Goal: Task Accomplishment & Management: Manage account settings

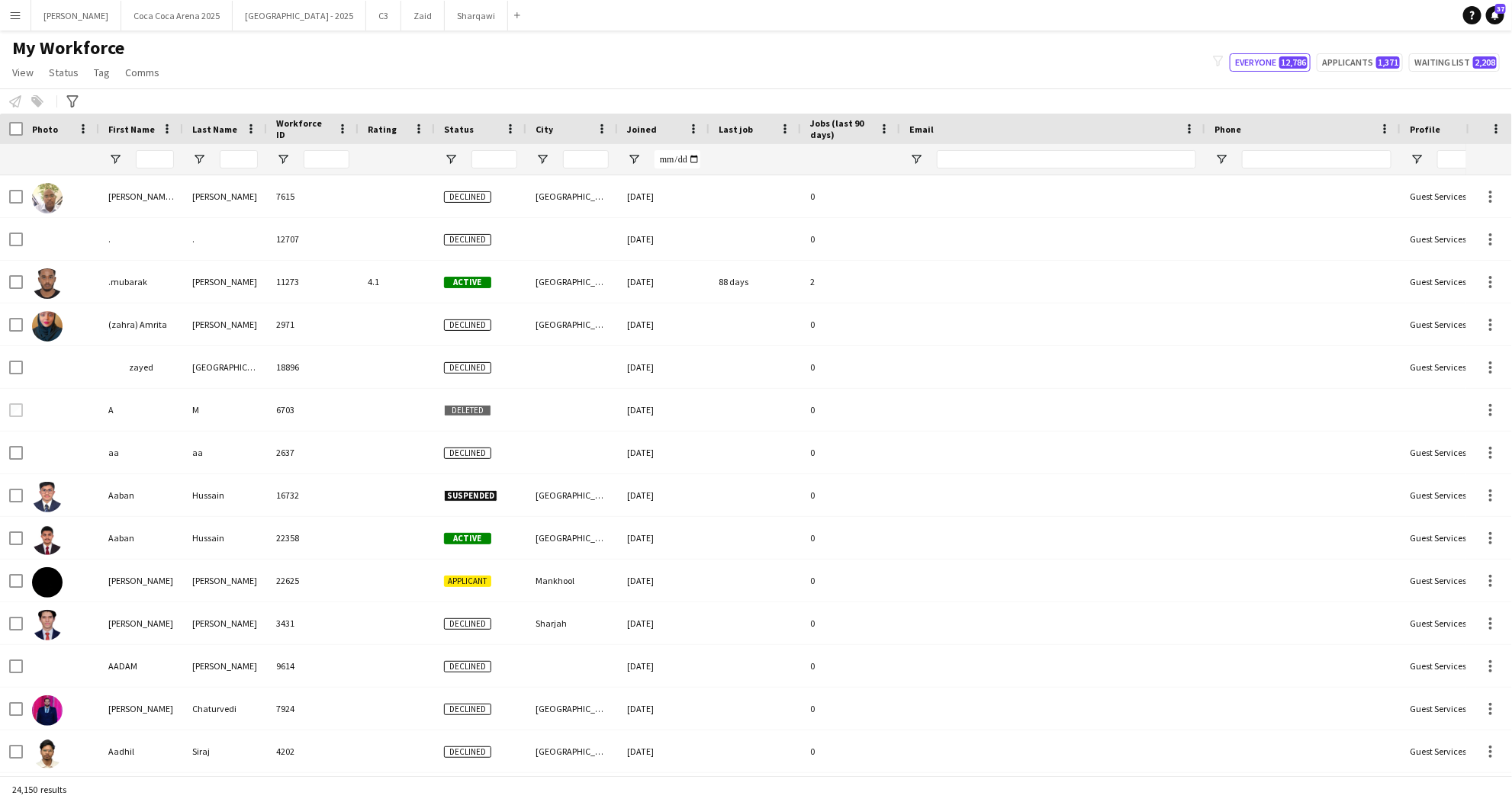
type input "******"
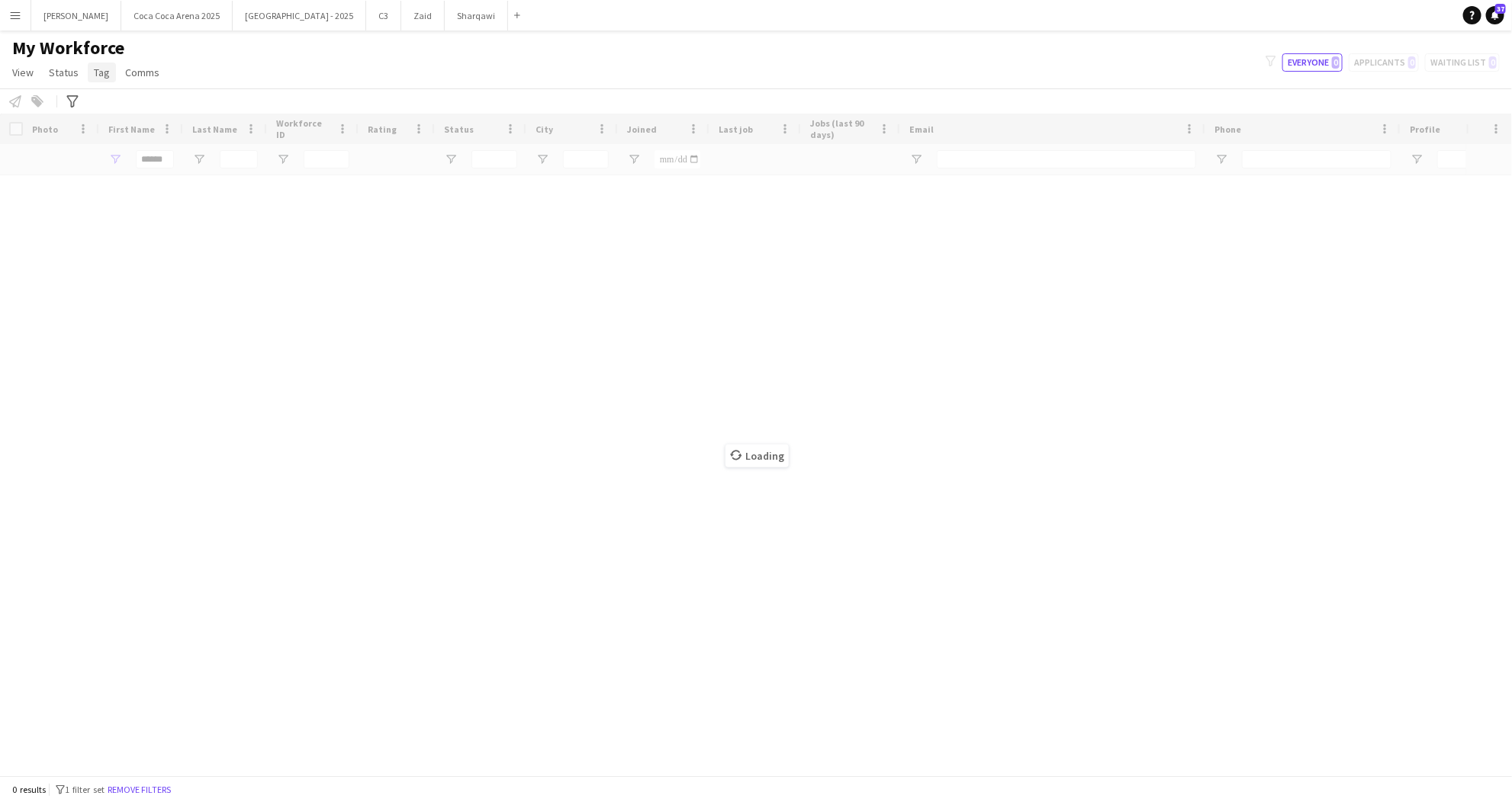
click at [95, 75] on span "Tag" at bounding box center [102, 71] width 16 height 13
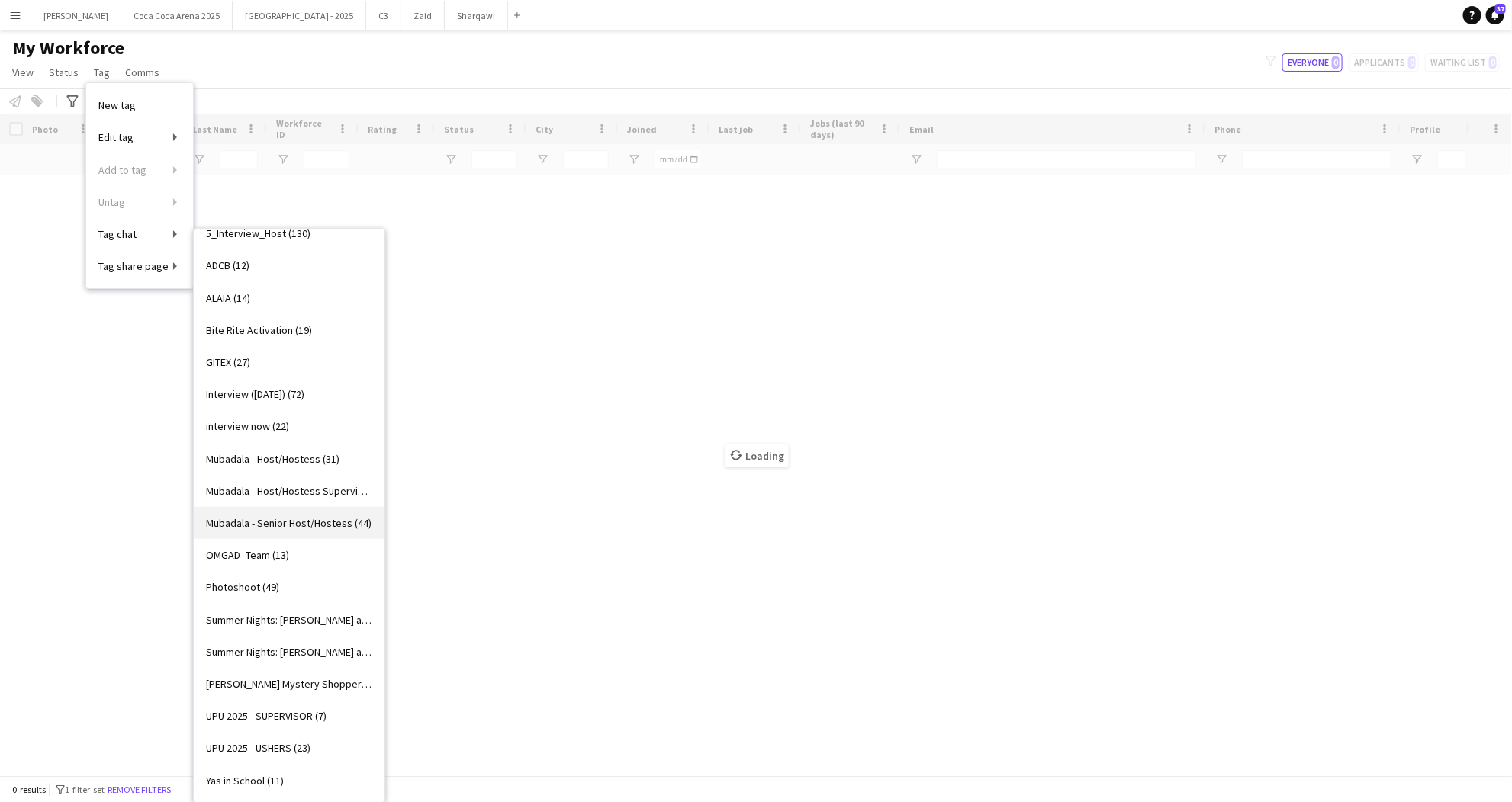
scroll to position [402, 0]
click at [270, 648] on span "Summer Nights: [PERSON_NAME] and [PERSON_NAME] STAFF (17)" at bounding box center [289, 652] width 166 height 13
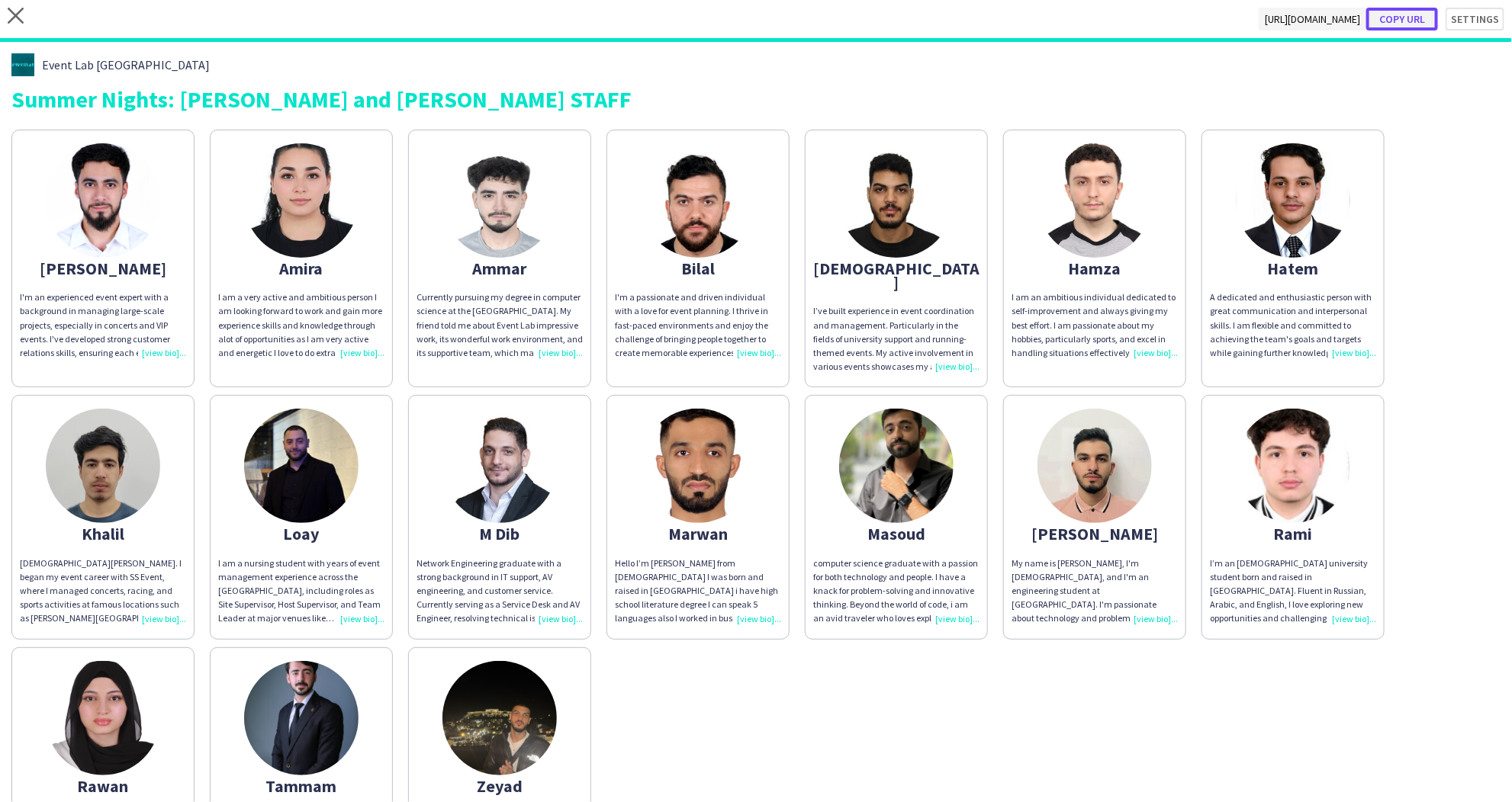
click at [1426, 22] on button "Copy url" at bounding box center [1401, 20] width 71 height 23
click at [17, 12] on icon "close" at bounding box center [16, 16] width 16 height 16
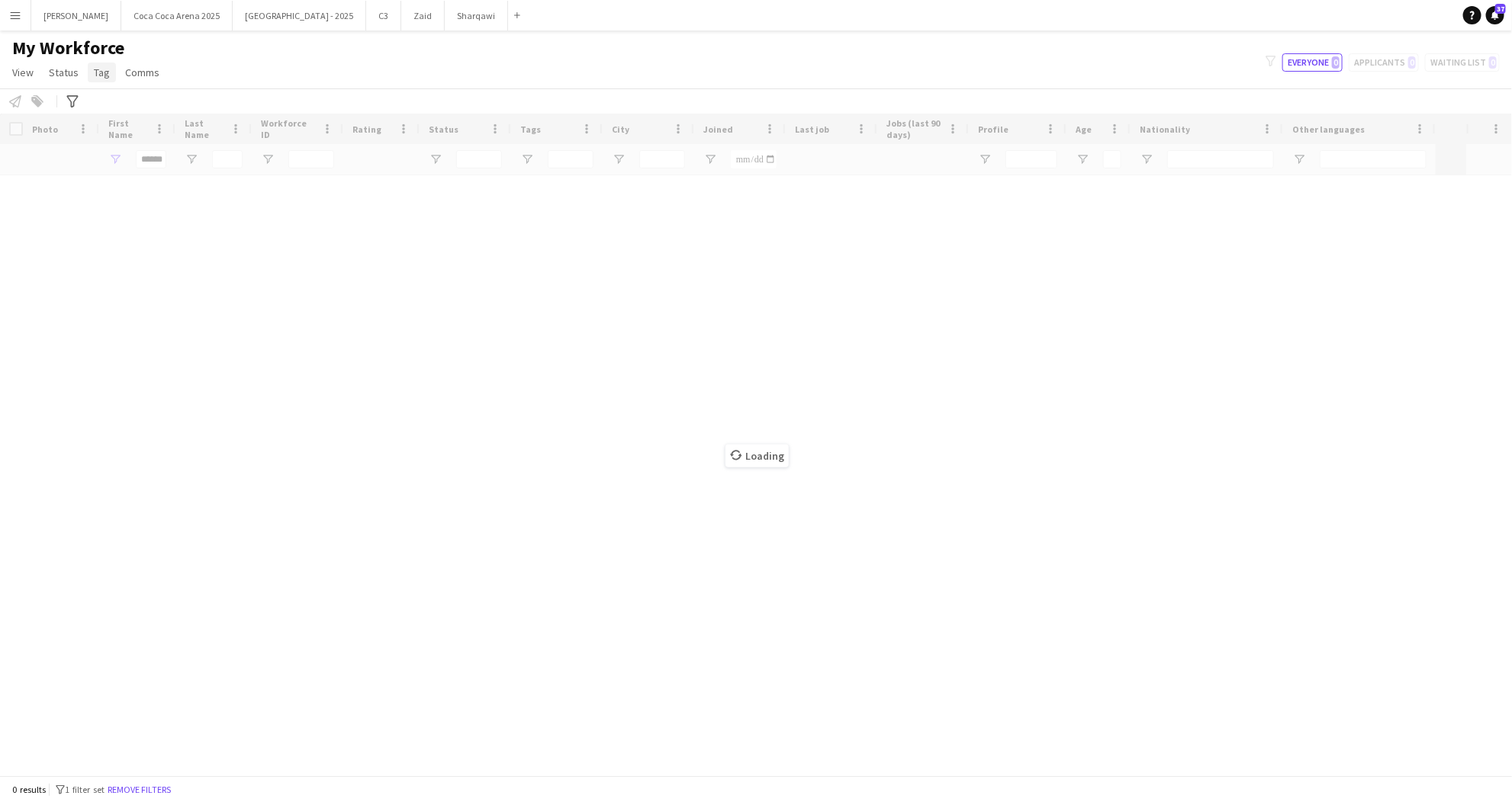
click at [94, 75] on span "Tag" at bounding box center [102, 71] width 16 height 13
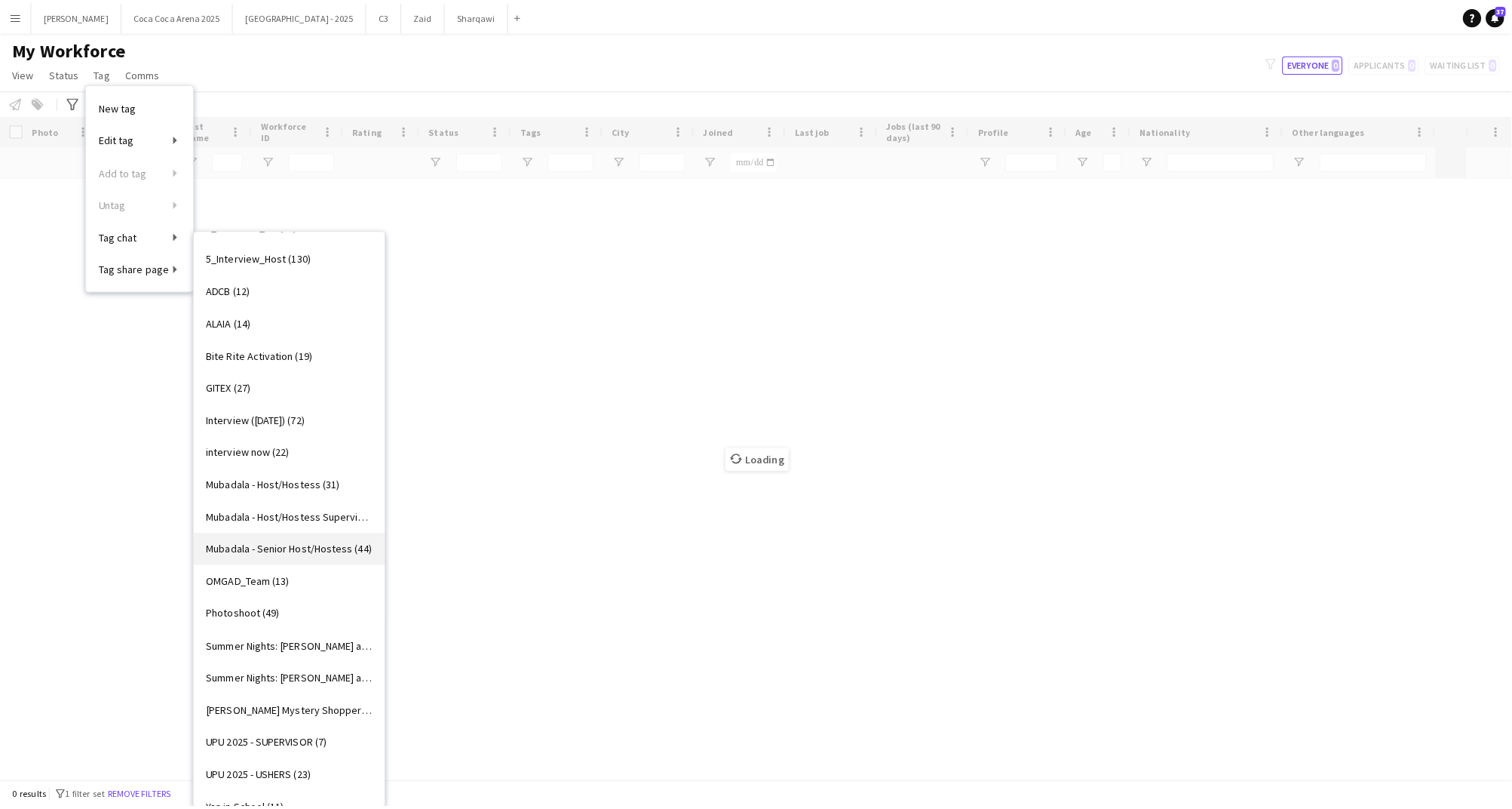
scroll to position [378, 0]
click at [267, 630] on span "Summer Nights: Ramy Sabry and Maha Ftouni - SUPERVISOR (10)" at bounding box center [286, 634] width 164 height 13
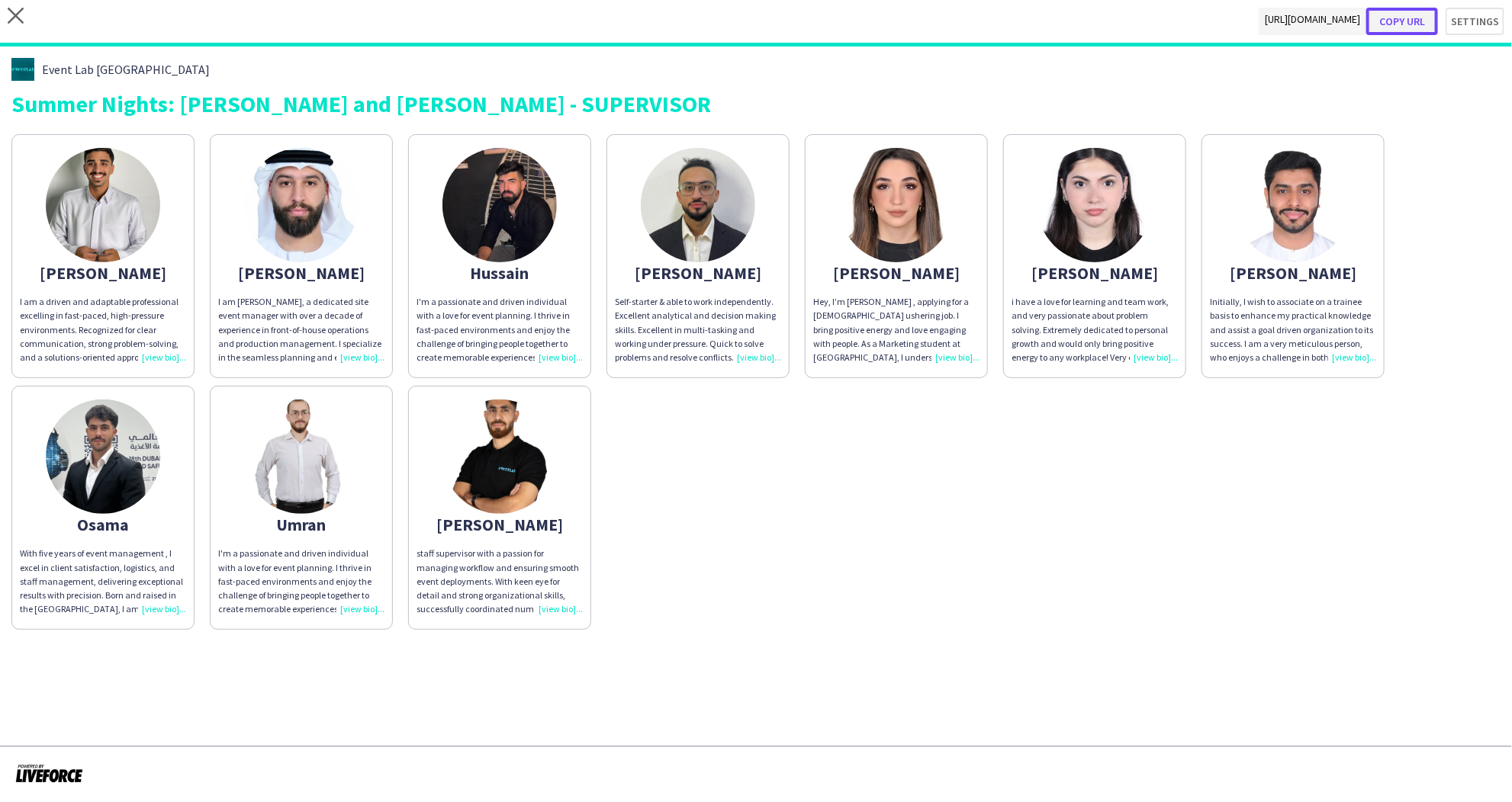
click at [1404, 23] on button "Copy url" at bounding box center [1401, 21] width 71 height 28
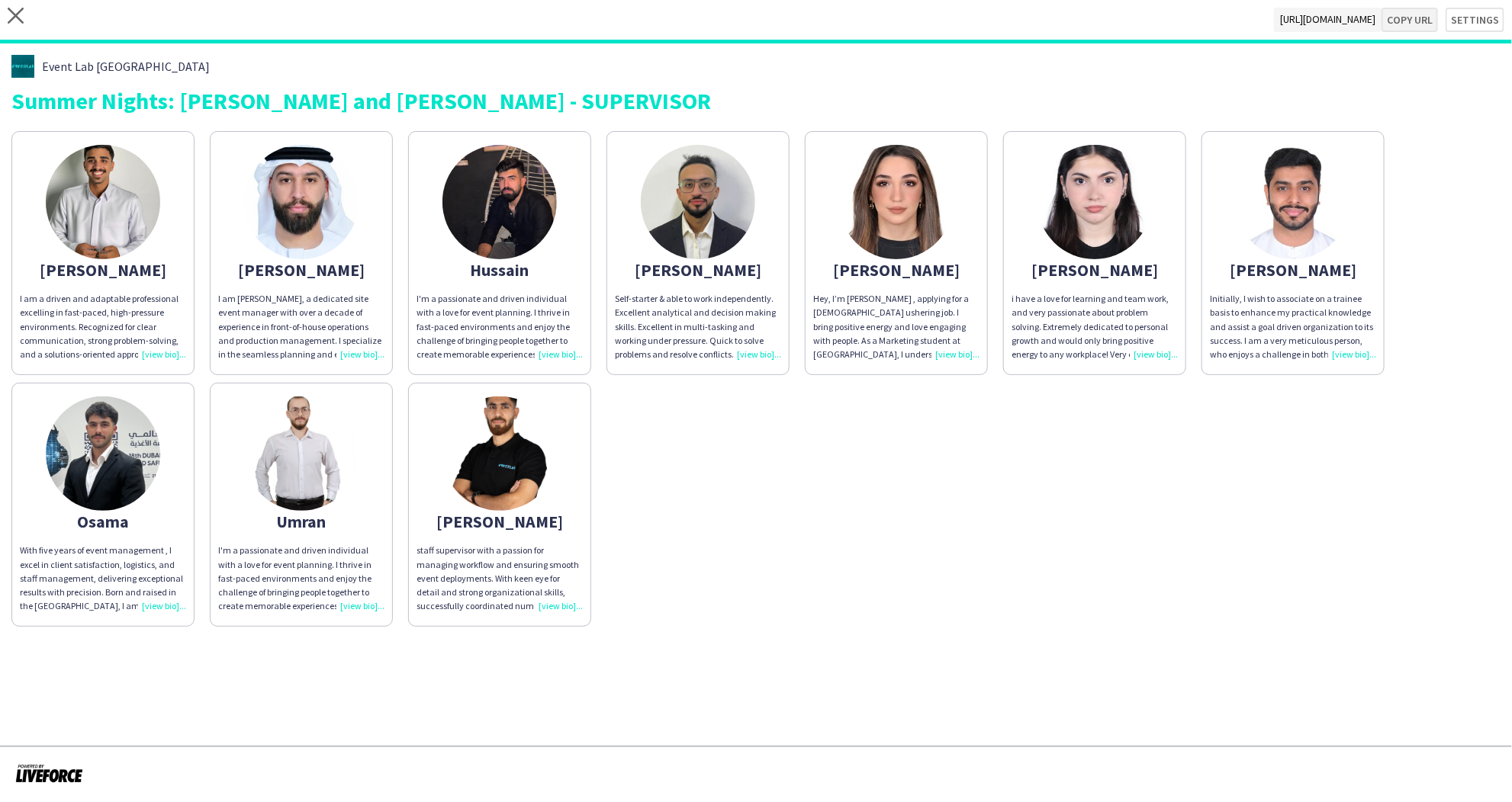
type textarea "**********"
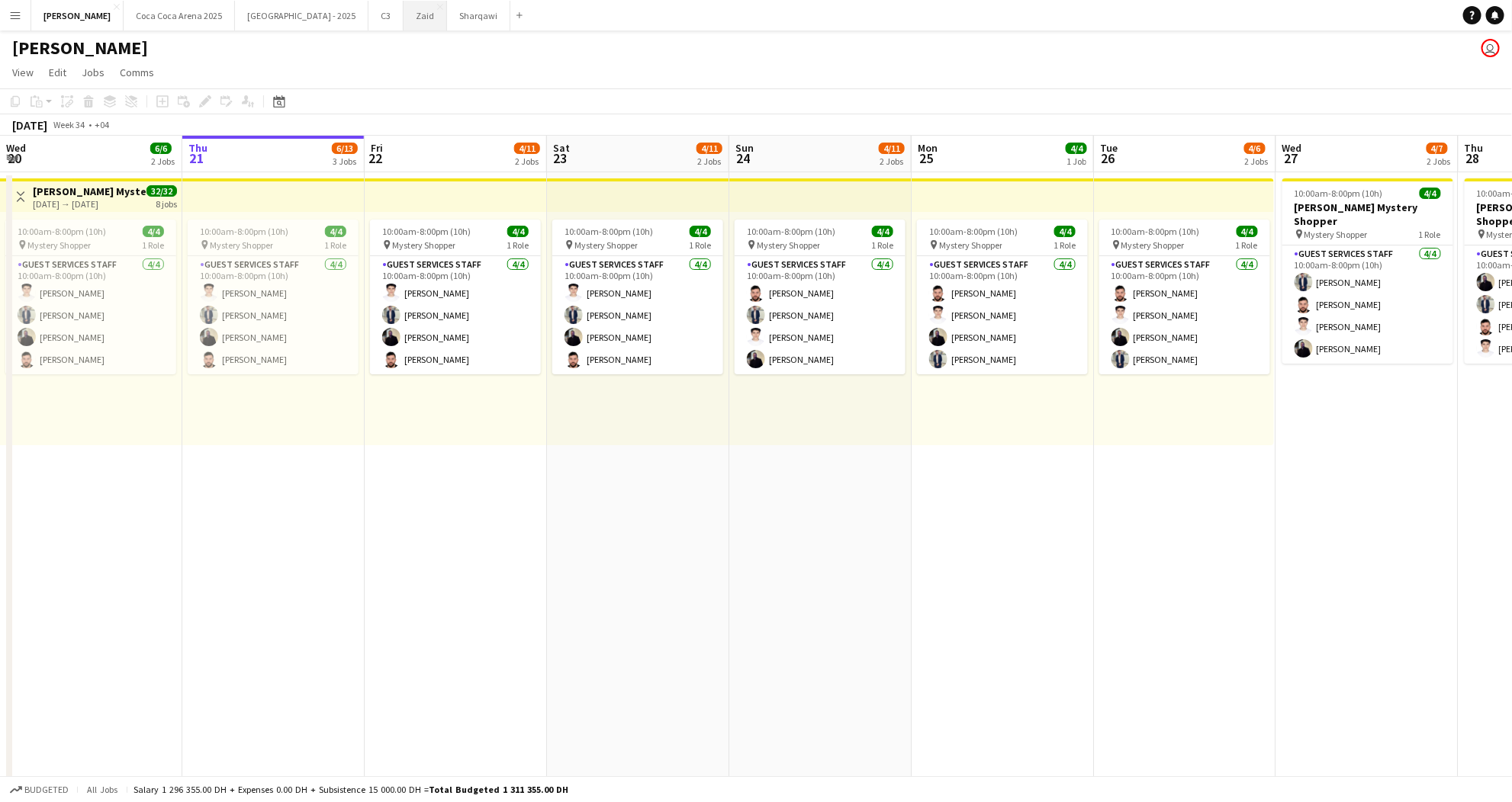
click at [403, 14] on button "Zaid Close" at bounding box center [425, 15] width 44 height 29
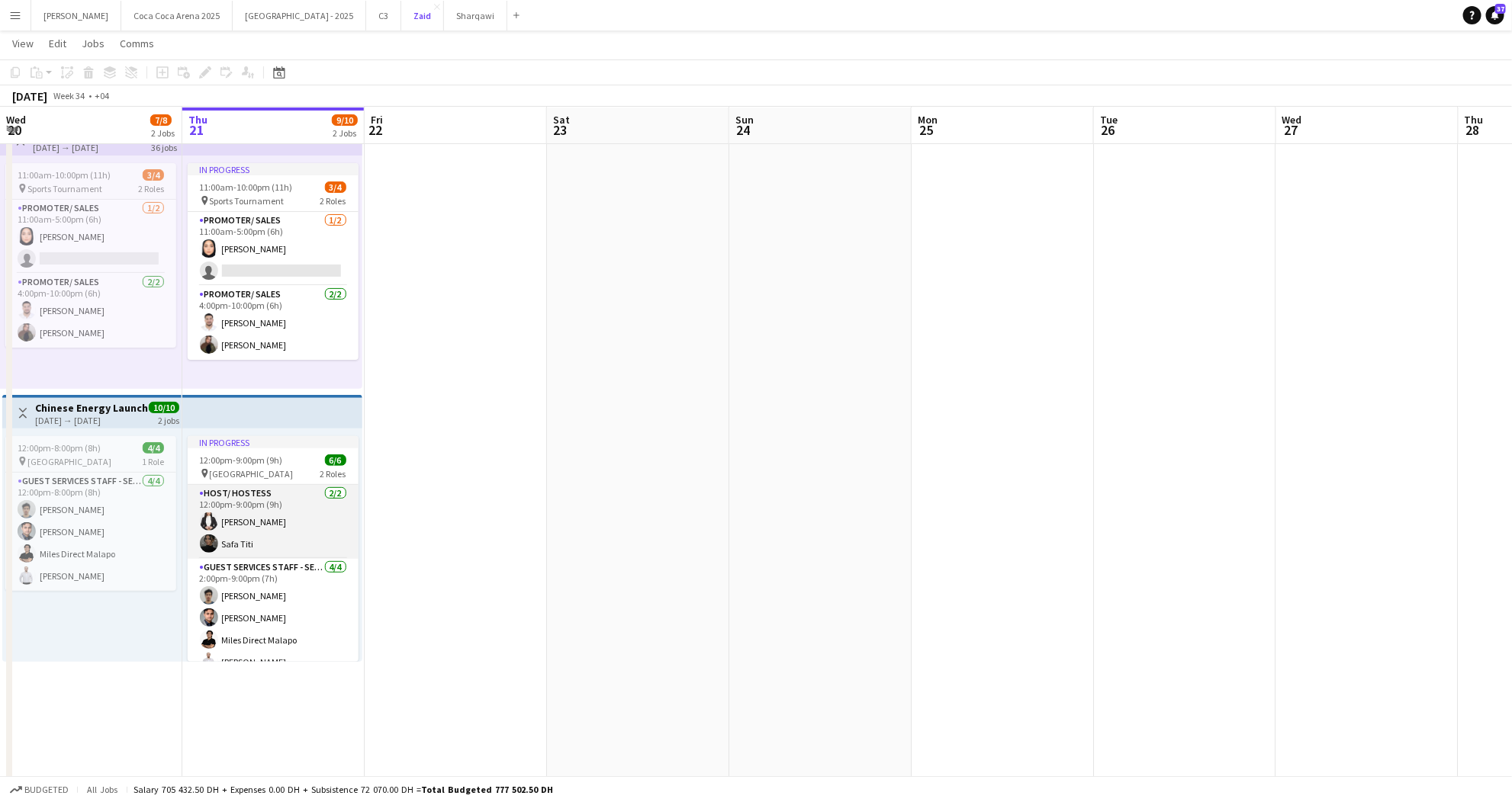
scroll to position [82, 0]
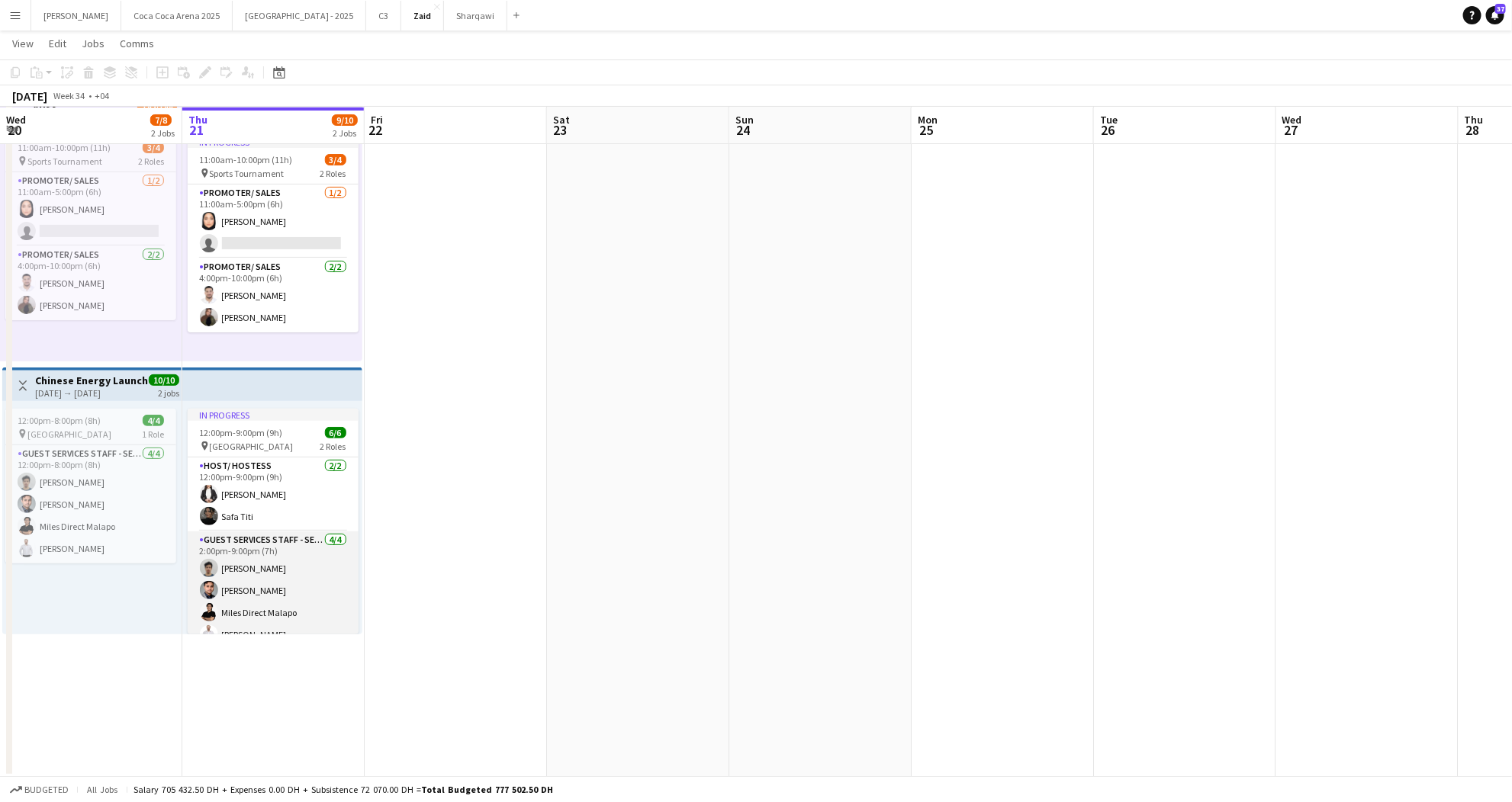
click at [246, 557] on app-card-role "Guest Services Staff - Senior [DATE] 2:00pm-9:00pm (7h) [PERSON_NAME] [PERSON_N…" at bounding box center [272, 591] width 170 height 118
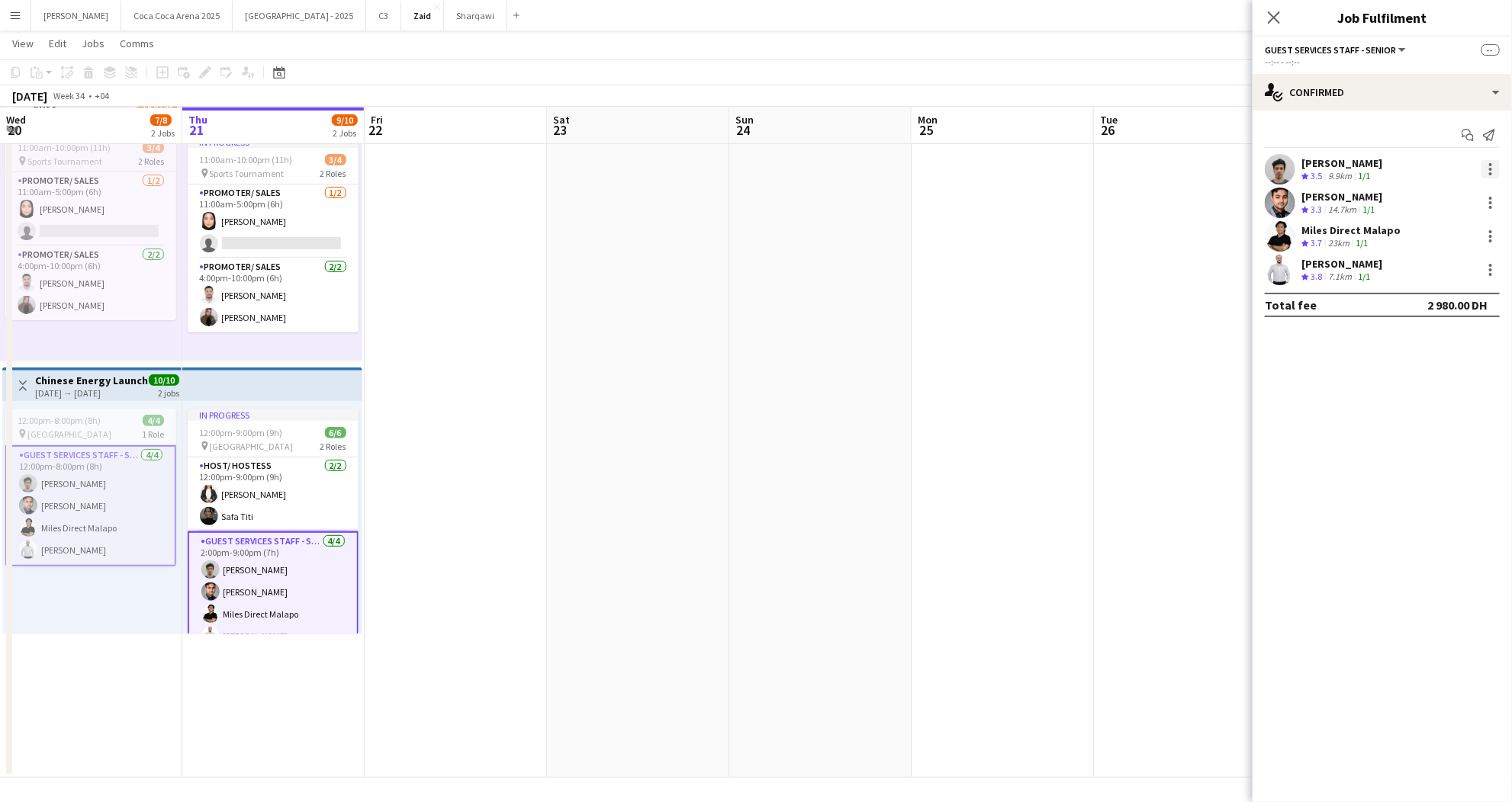
click at [1491, 170] on div at bounding box center [1490, 169] width 19 height 19
click at [1444, 196] on span "Edit fee" at bounding box center [1441, 197] width 95 height 13
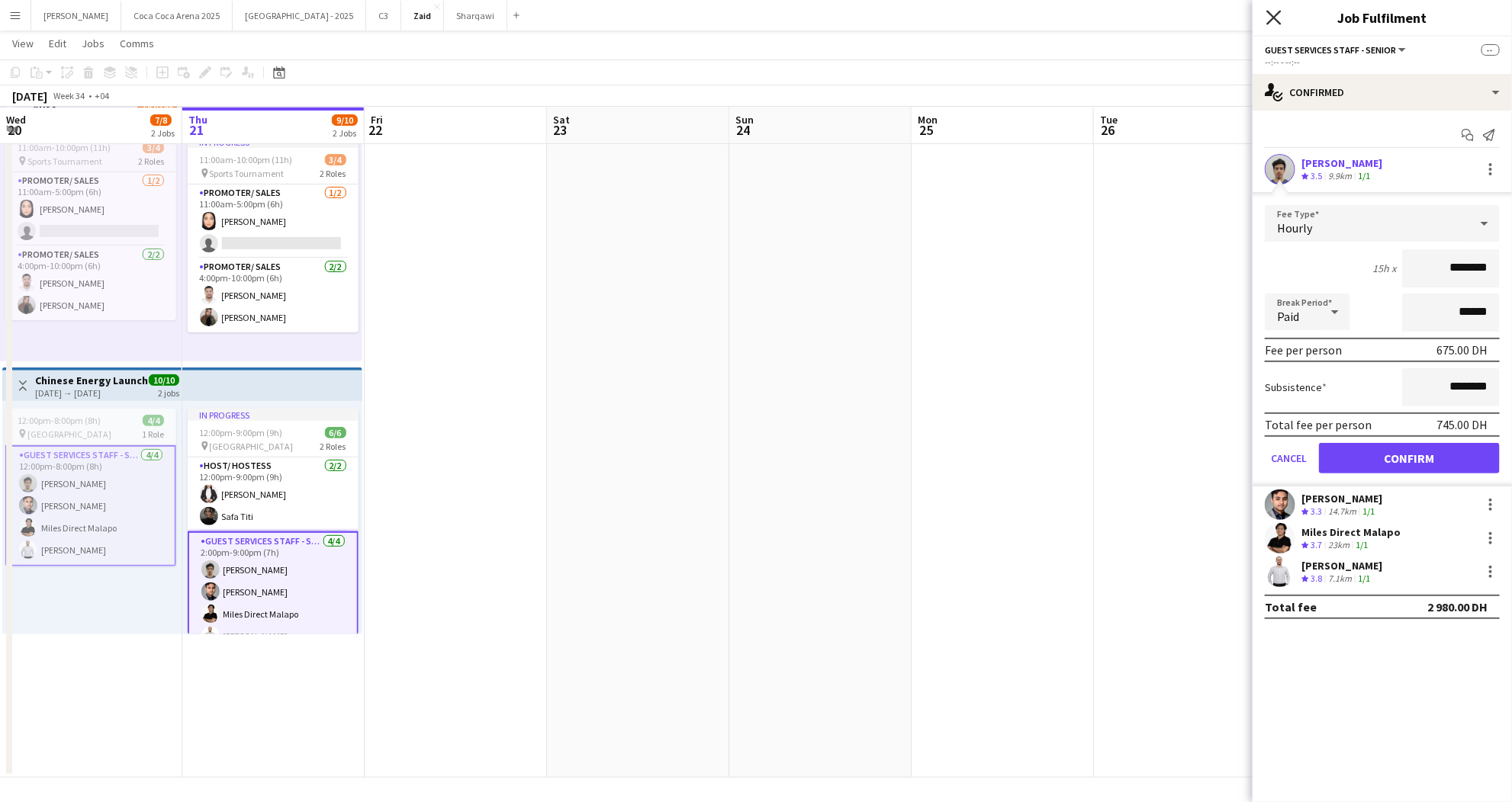
click at [1275, 11] on icon "Close pop-in" at bounding box center [1273, 17] width 14 height 14
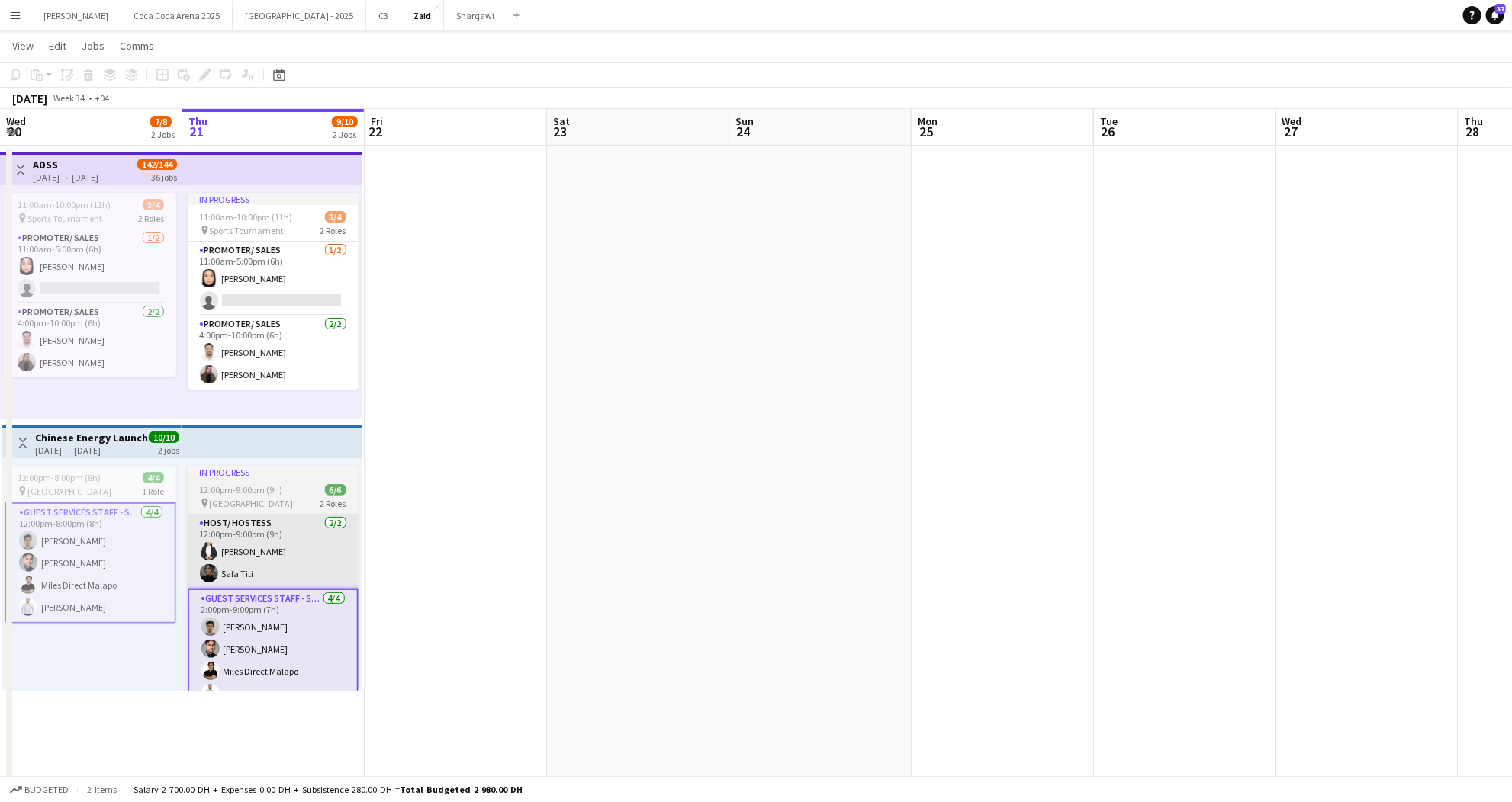
scroll to position [0, 0]
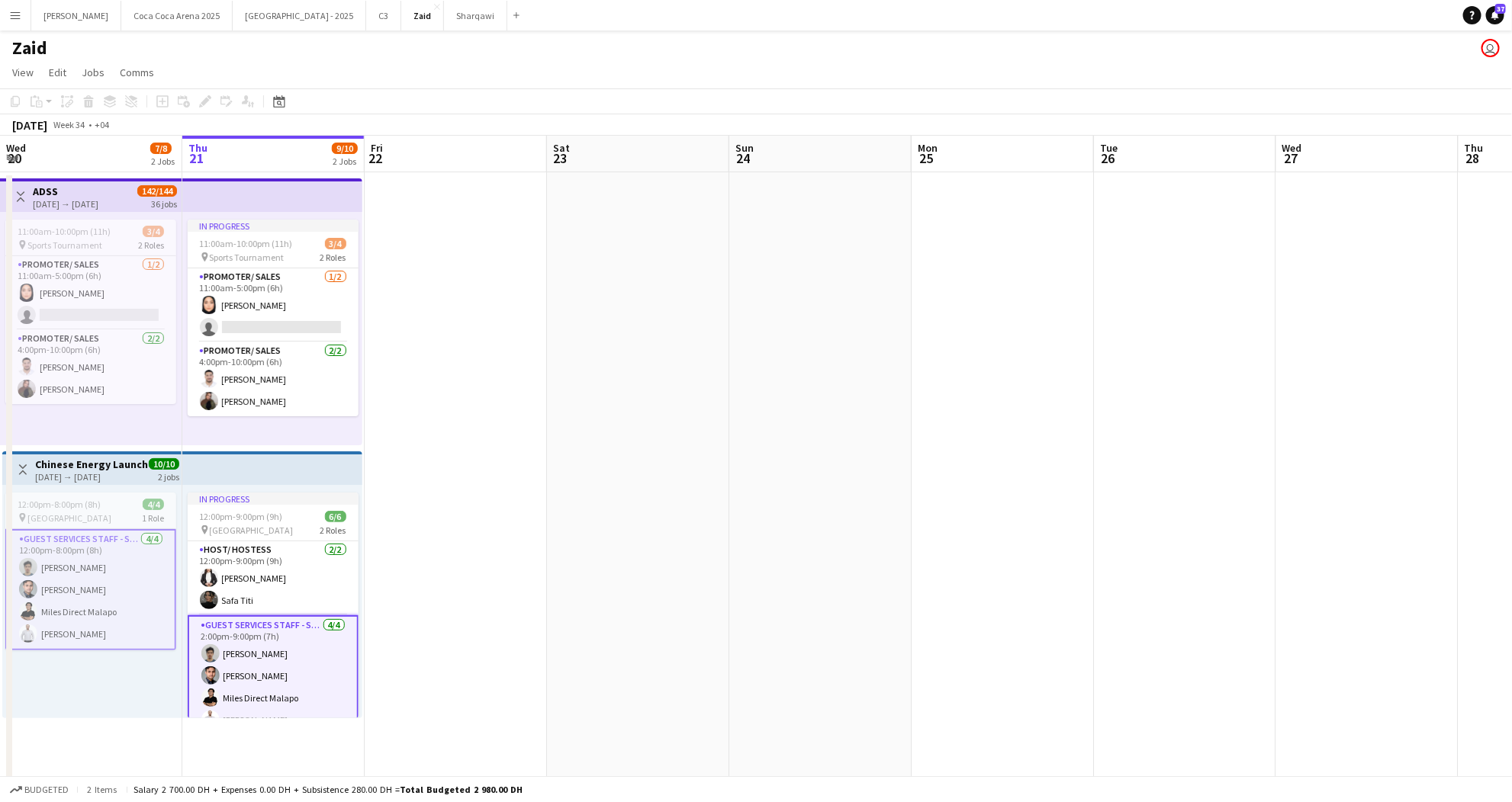
click at [447, 510] on app-date-cell at bounding box center [455, 517] width 182 height 689
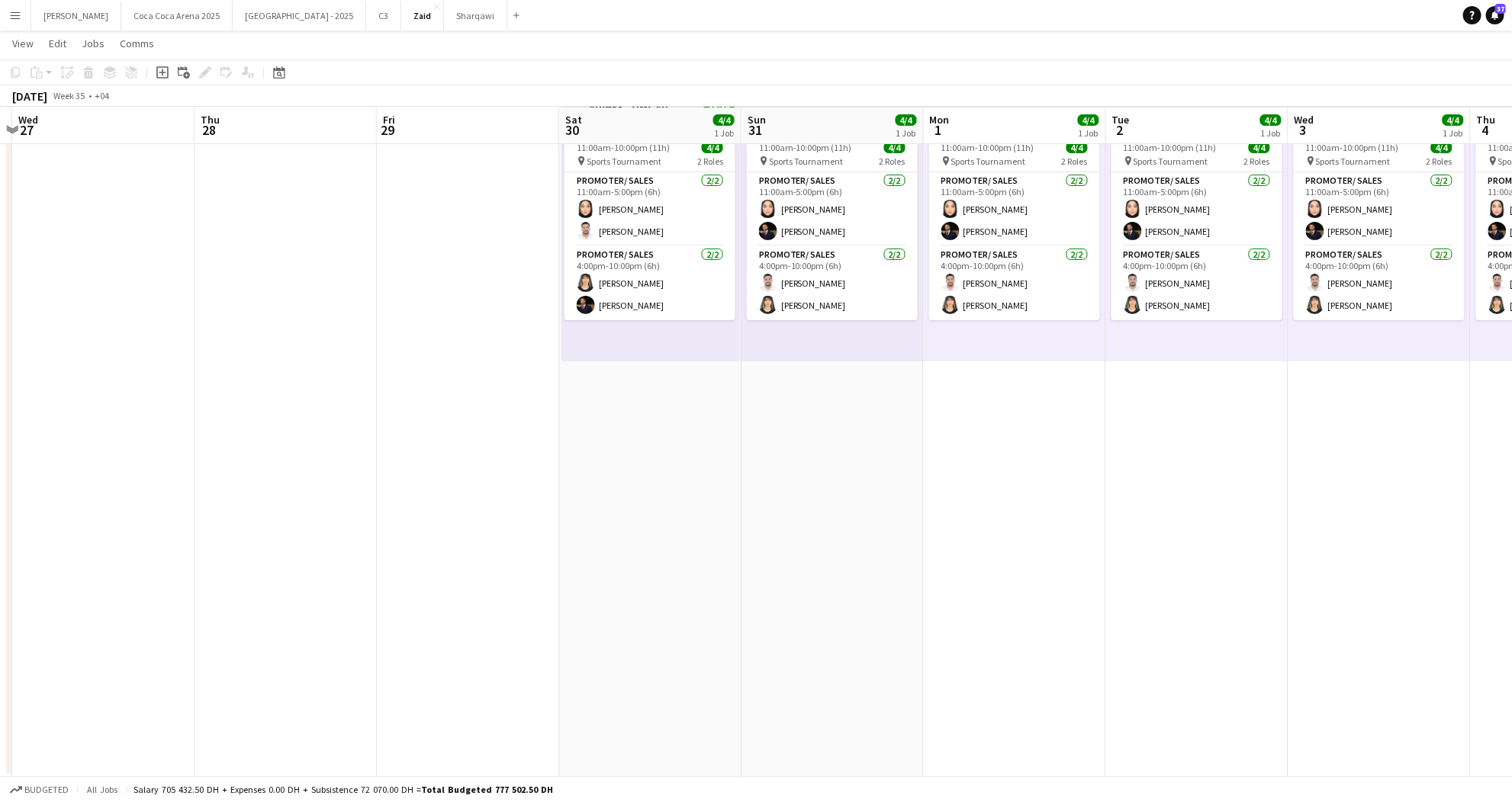
scroll to position [0, 726]
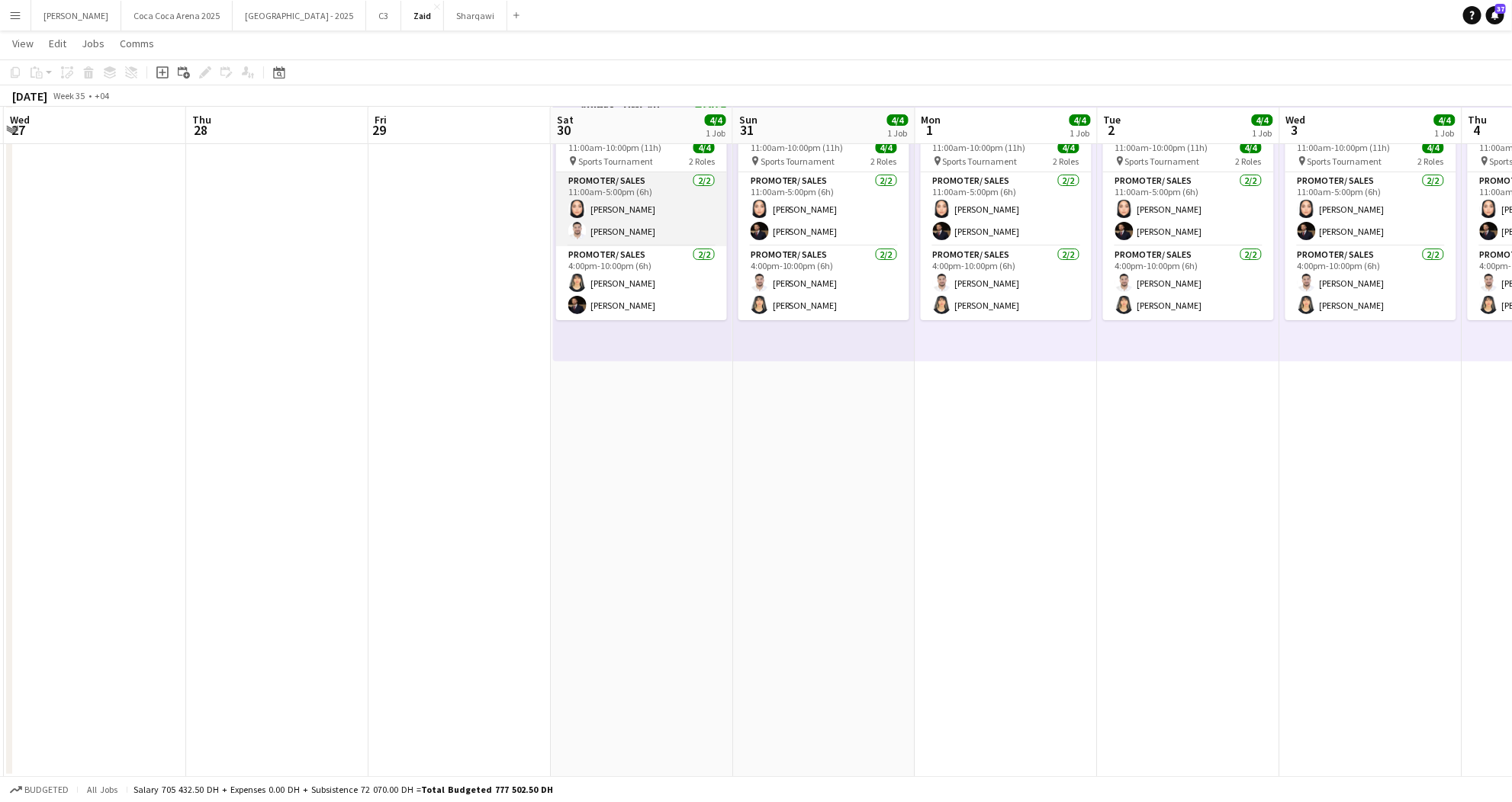
click at [613, 227] on app-card-role "Promoter/ Sales [DATE] 11:00am-5:00pm (6h) [PERSON_NAME]" at bounding box center [641, 209] width 170 height 74
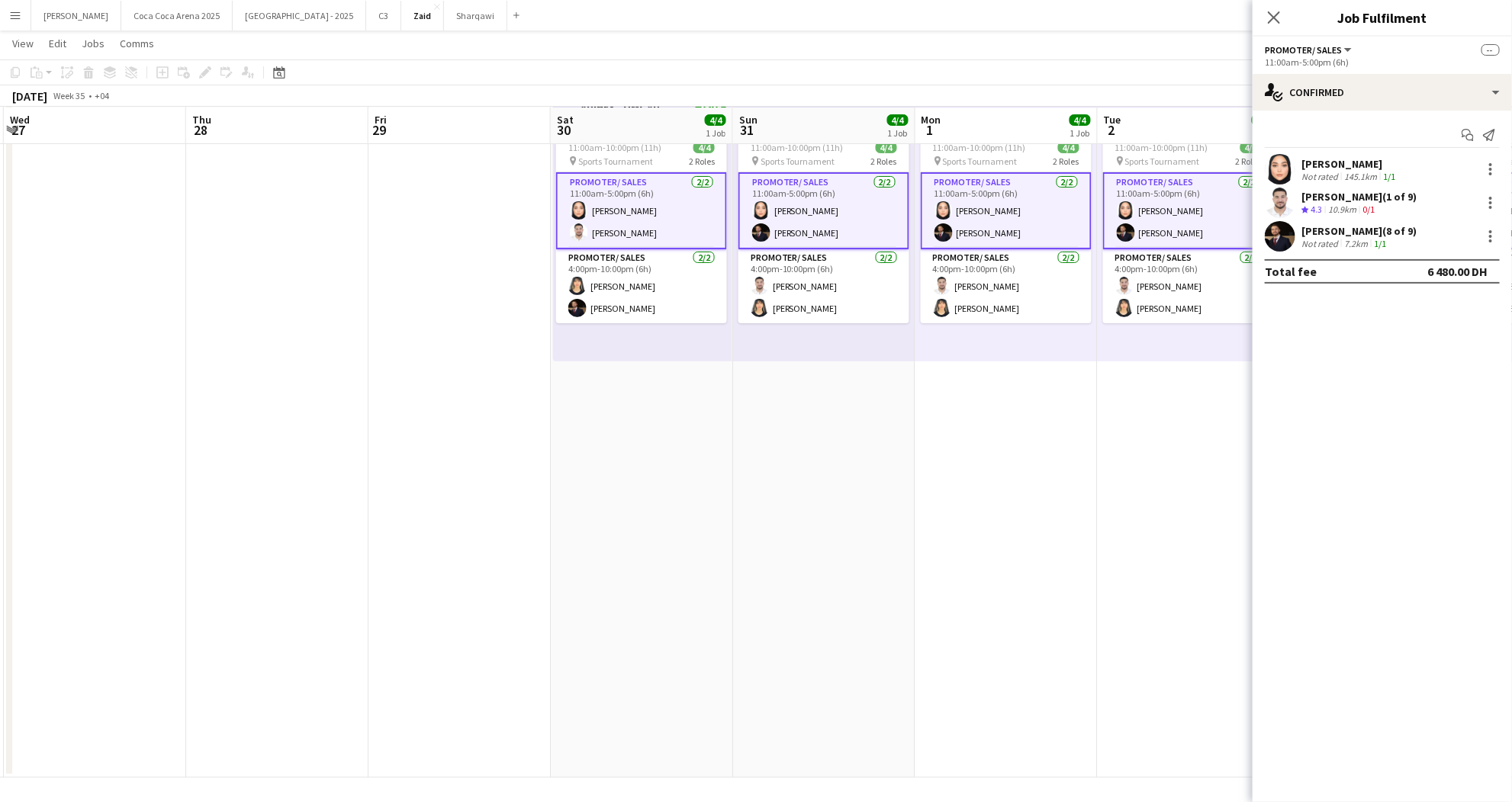
click at [726, 384] on app-date-cell "Toggle View ADIHEX - OMGAD [DATE] → [DATE] 36/36 9 jobs 11:00am-10:00pm (11h) 4…" at bounding box center [642, 433] width 182 height 689
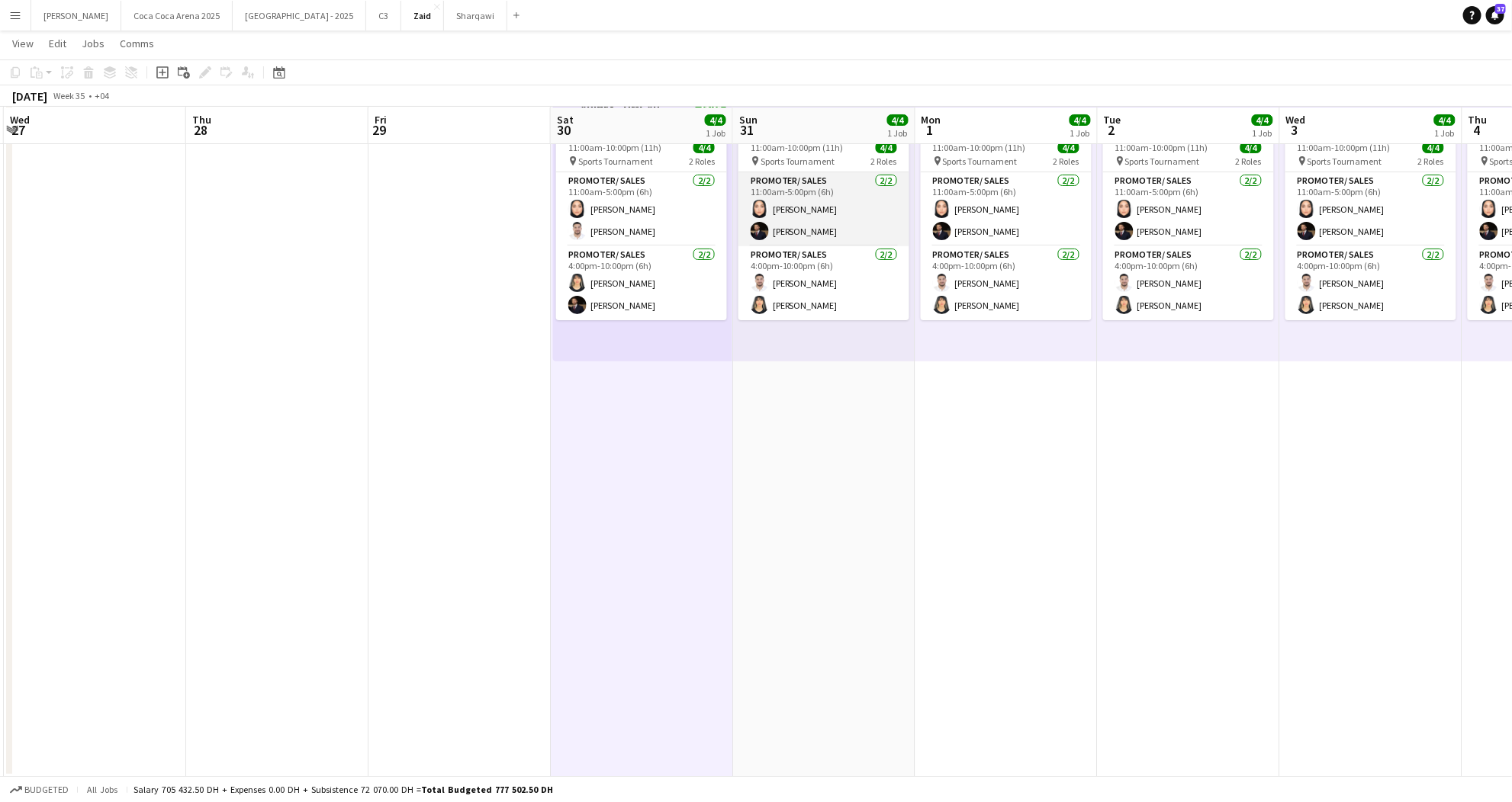
click at [815, 227] on app-card-role "Promoter/ Sales [DATE] 11:00am-5:00pm (6h) [PERSON_NAME] [PERSON_NAME]" at bounding box center [823, 209] width 170 height 74
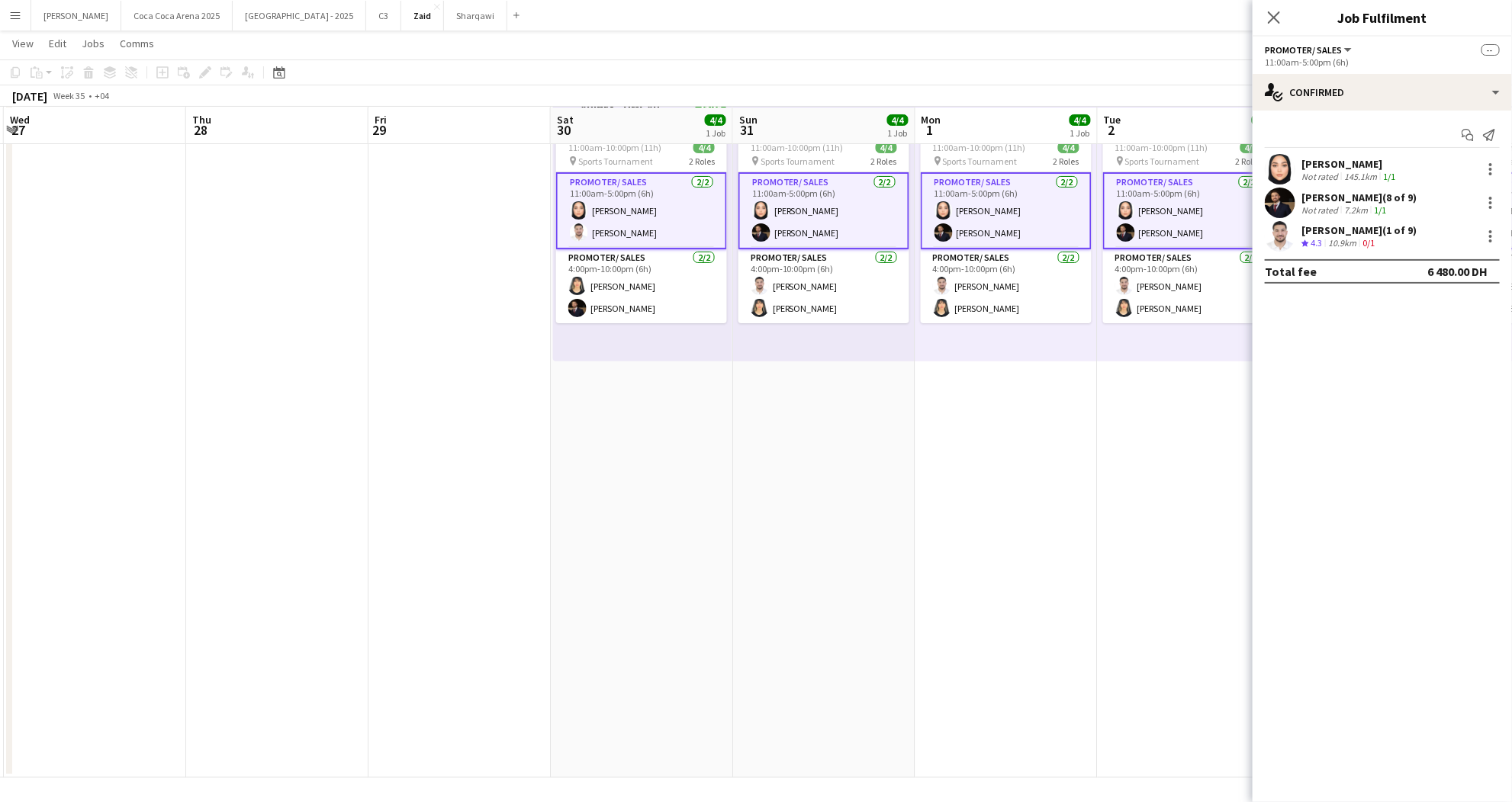
click at [1328, 197] on div "[PERSON_NAME] (8 of 9)" at bounding box center [1358, 197] width 115 height 13
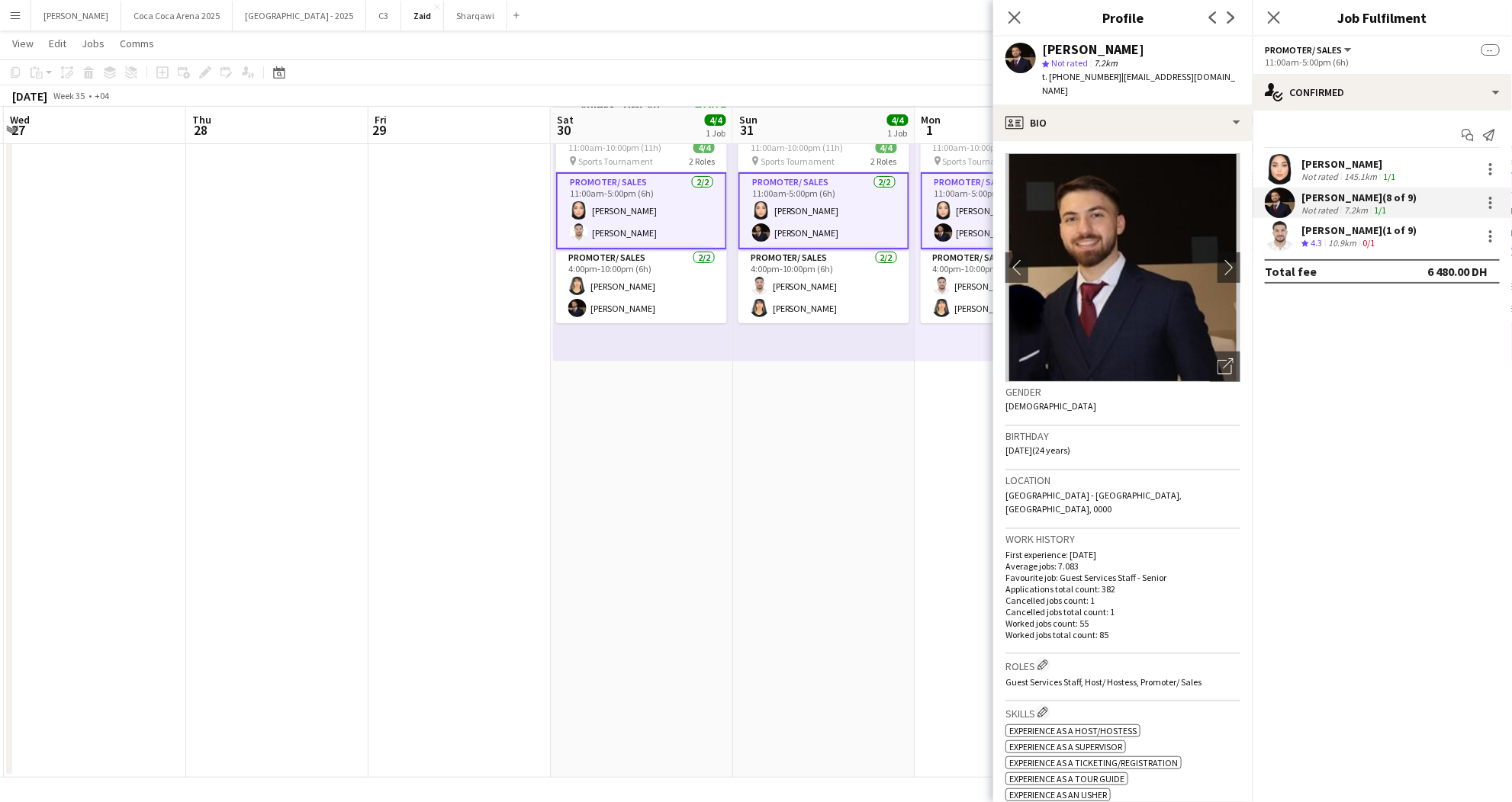
click at [908, 504] on app-date-cell "11:00am-10:00pm (11h) 4/4 pin Sports Tournament 2 Roles Promoter/ Sales [DATE] …" at bounding box center [824, 433] width 182 height 689
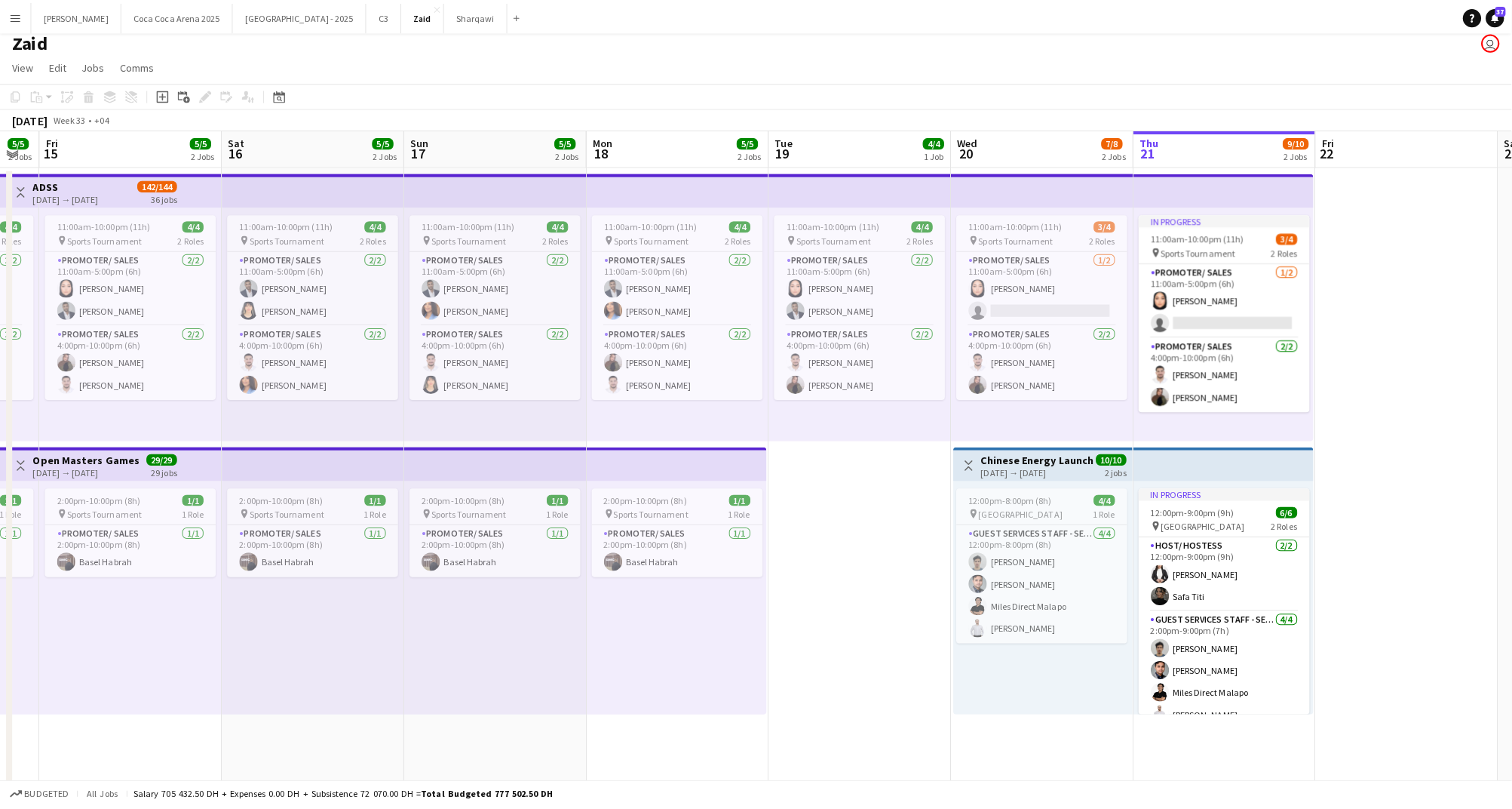
scroll to position [0, 440]
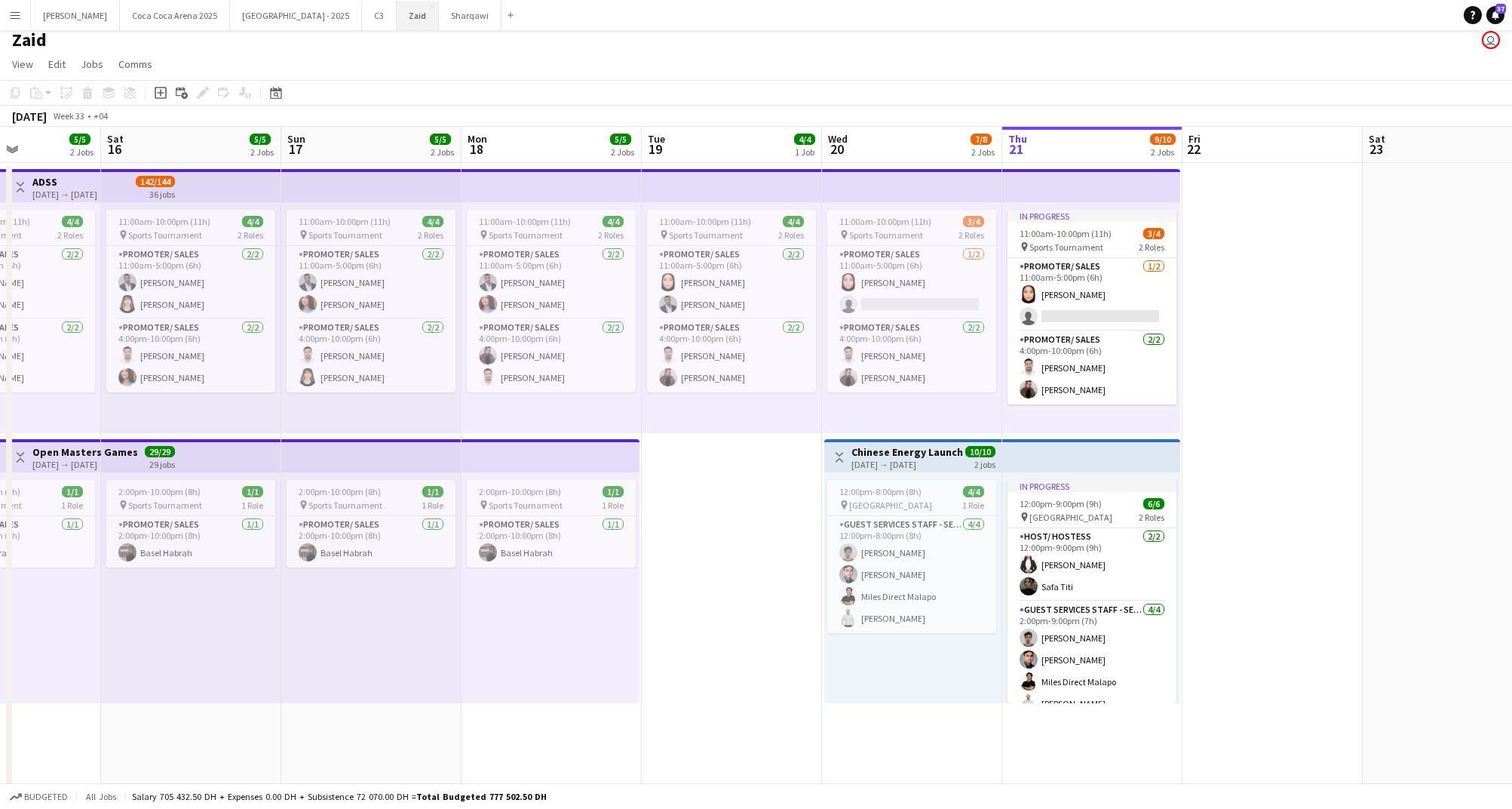
click at [396, 19] on button "Zaid Close" at bounding box center [417, 15] width 42 height 29
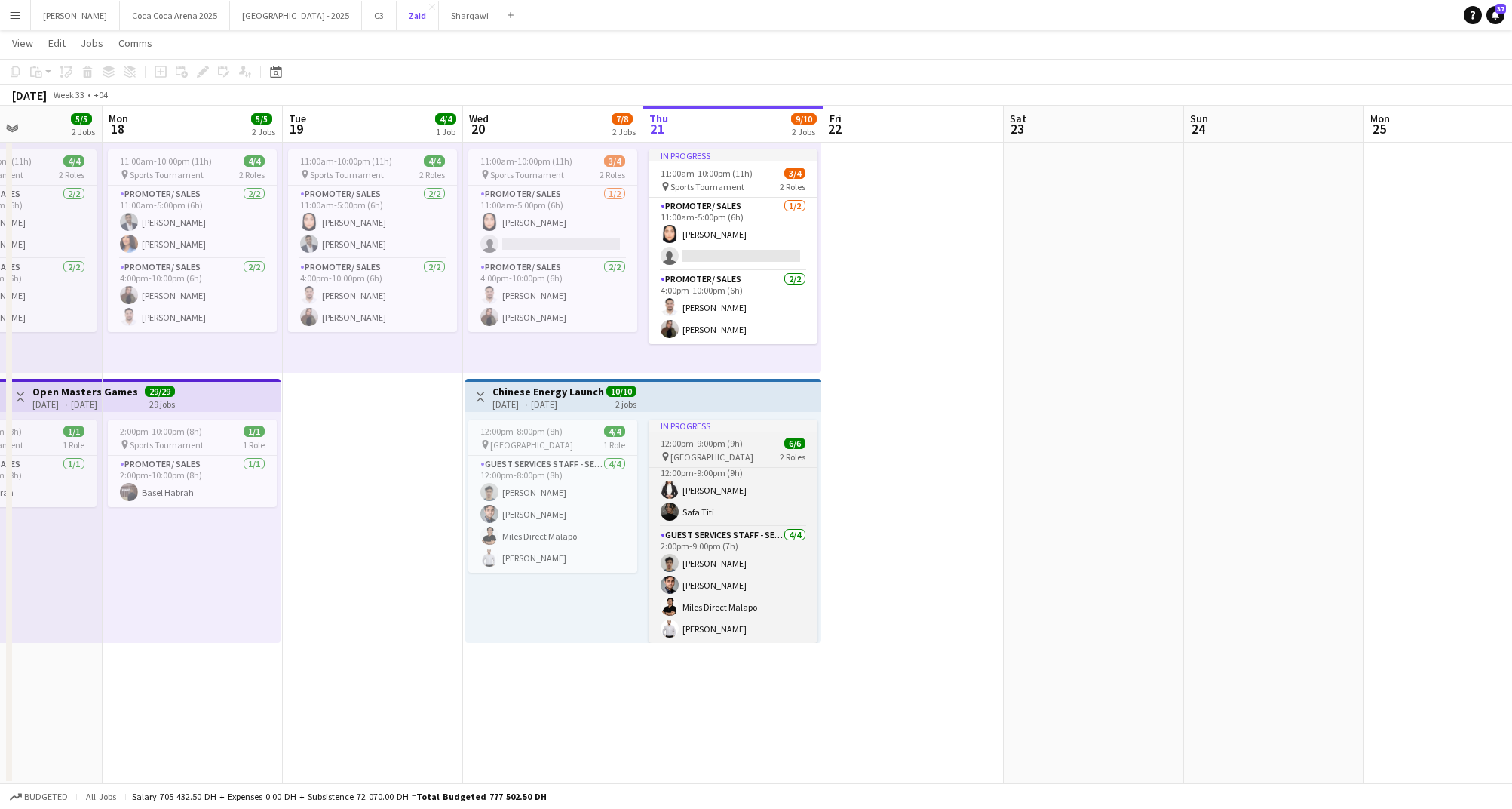
scroll to position [0, 0]
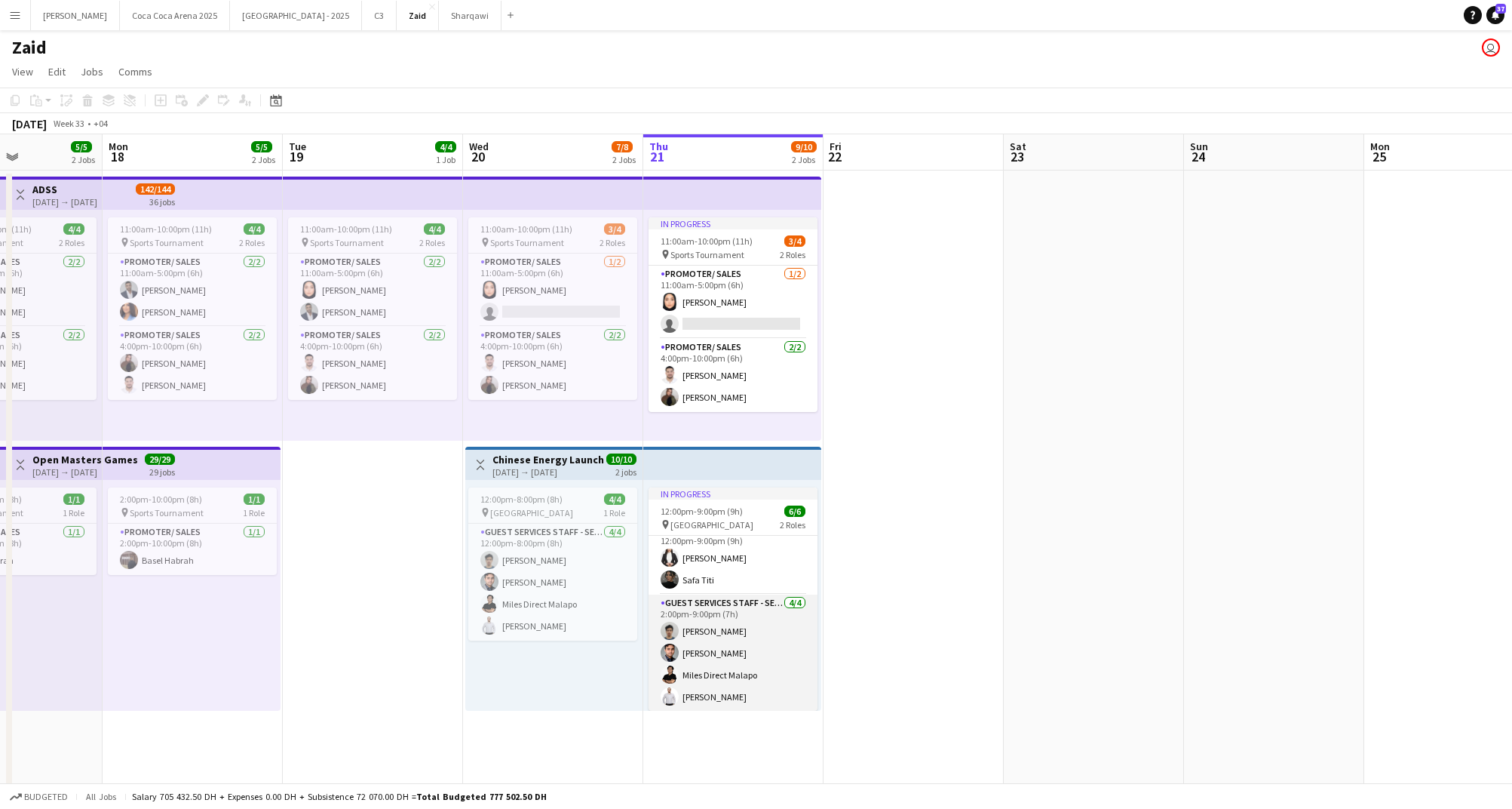
click at [754, 651] on app-card-role "Guest Services Staff - Senior [DATE] 2:00pm-9:00pm (7h) [PERSON_NAME] [PERSON_N…" at bounding box center [733, 653] width 169 height 117
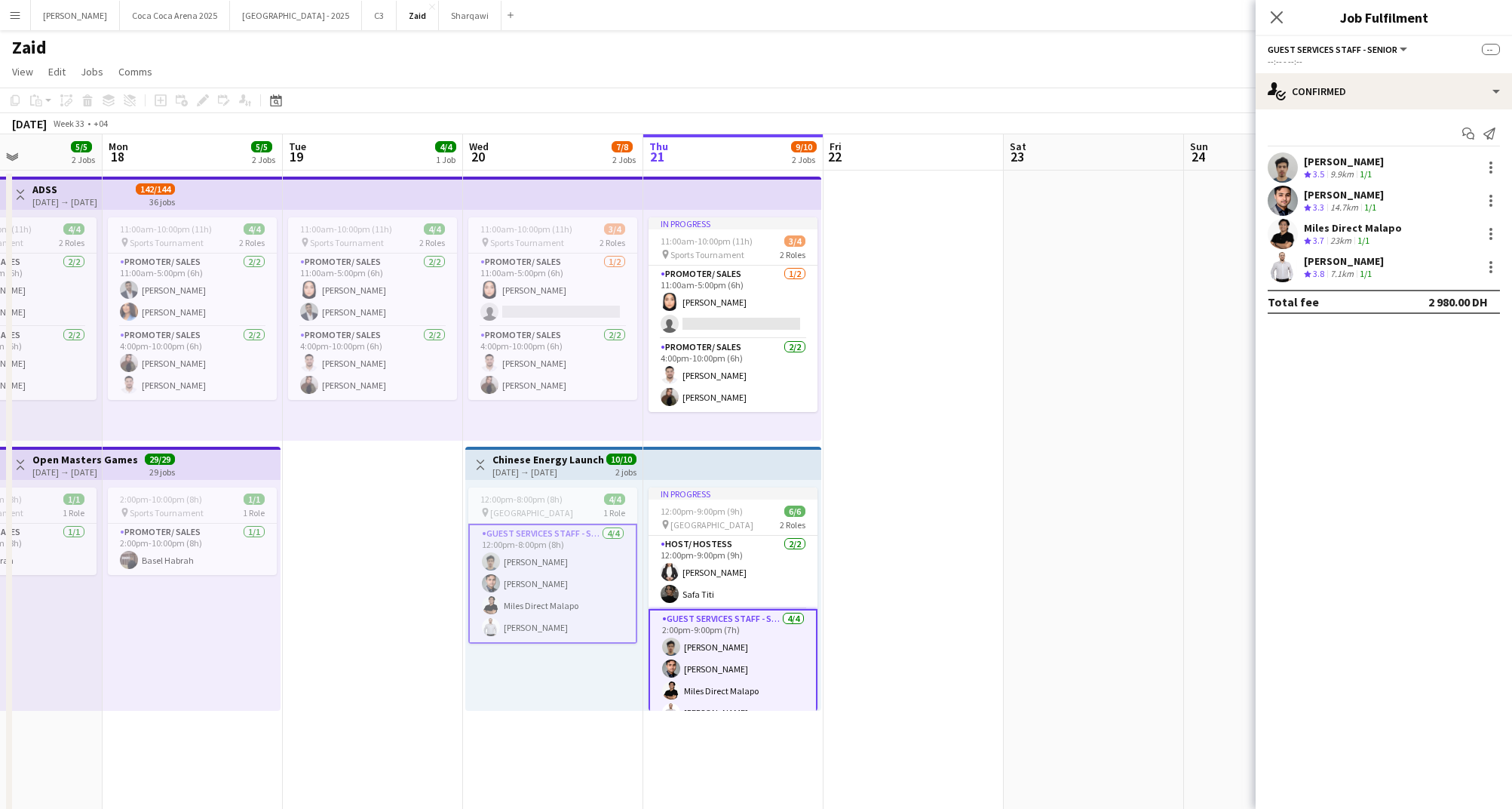
click at [916, 599] on app-date-cell at bounding box center [914, 511] width 180 height 682
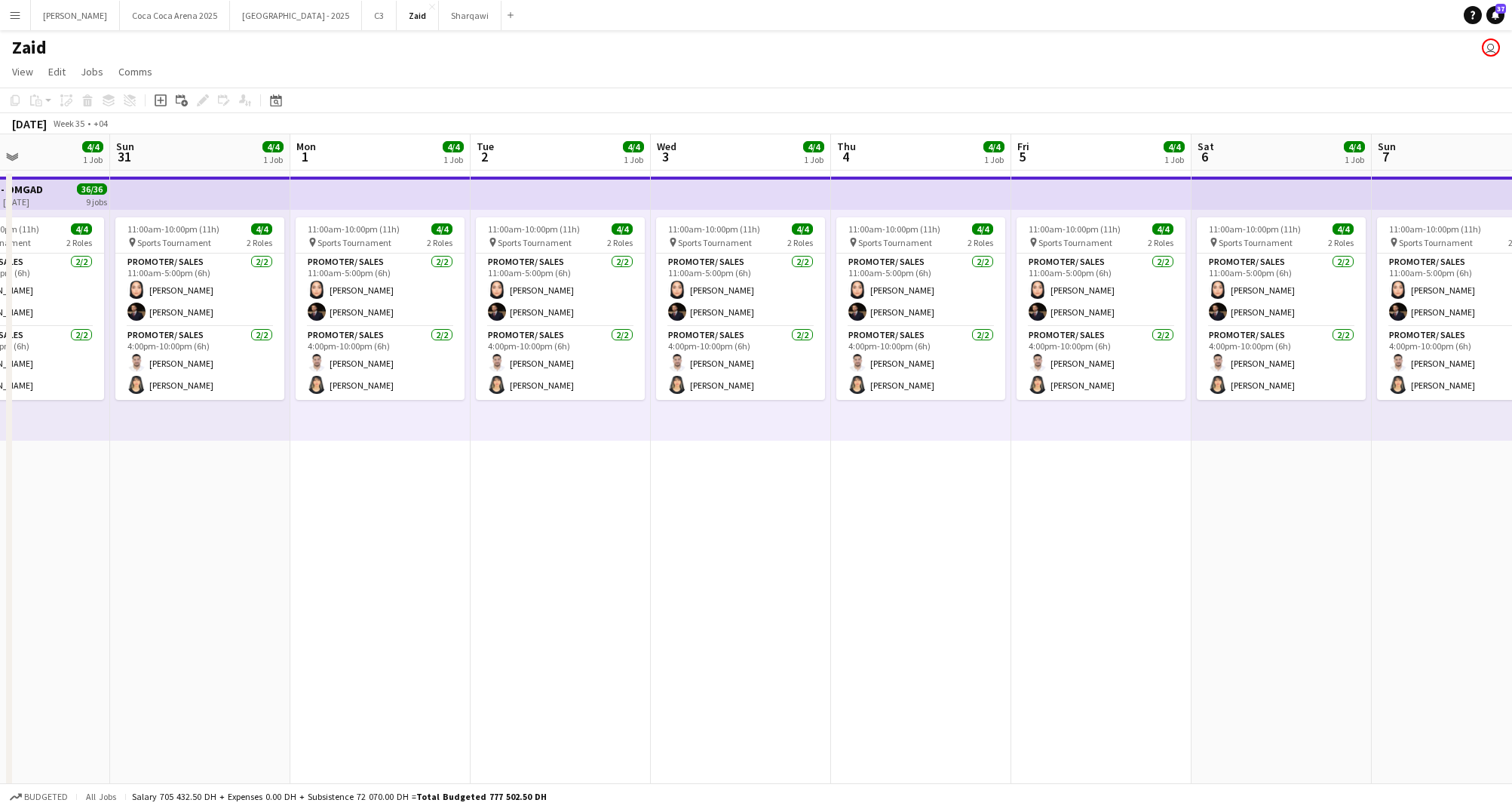
scroll to position [1, 0]
click at [13, 4] on button "Menu" at bounding box center [15, 15] width 30 height 30
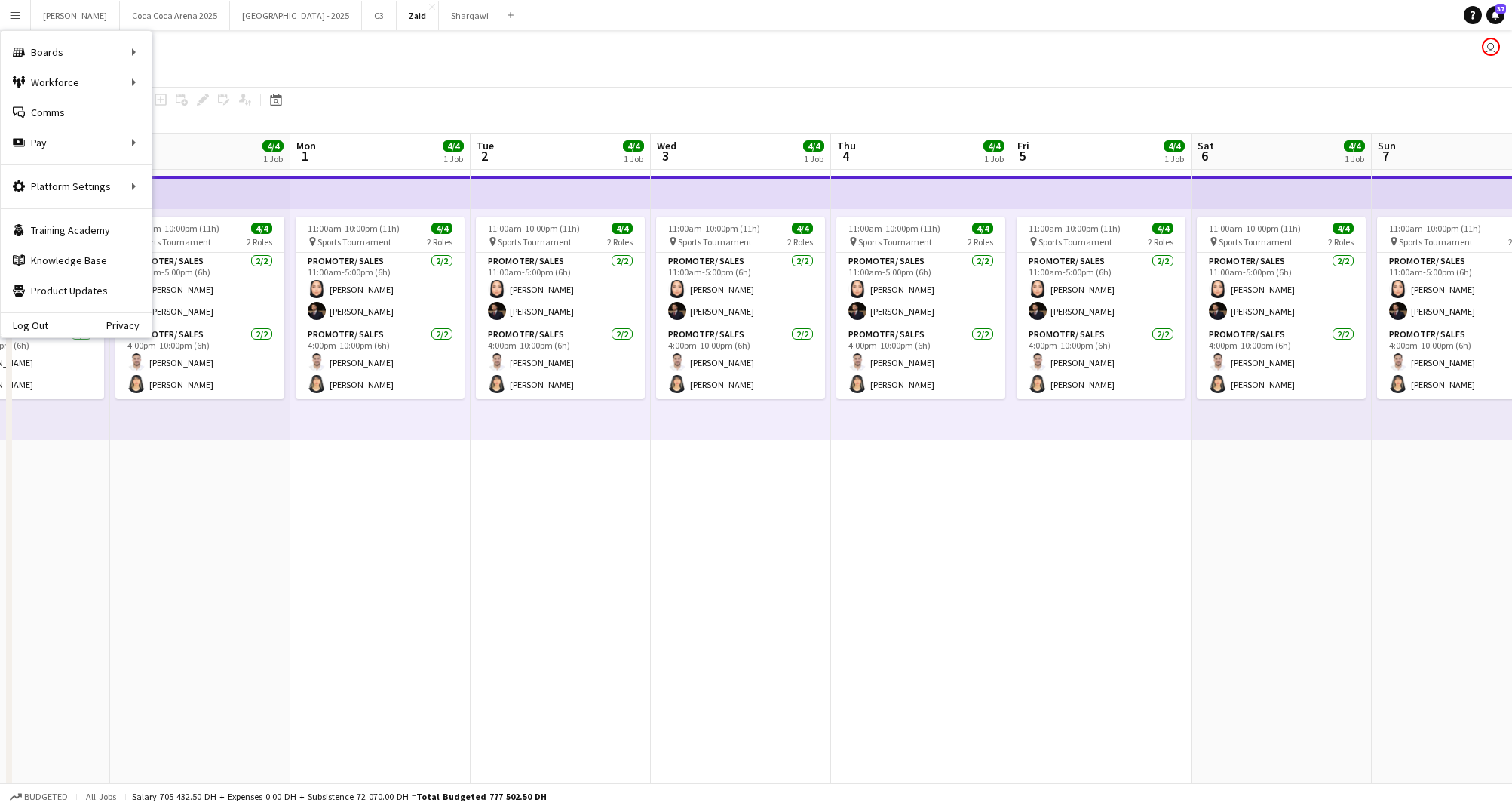
click at [427, 58] on app-page-menu "View Day view expanded Day view collapsed Month view Date picker Jump to [DATE]…" at bounding box center [756, 72] width 1512 height 28
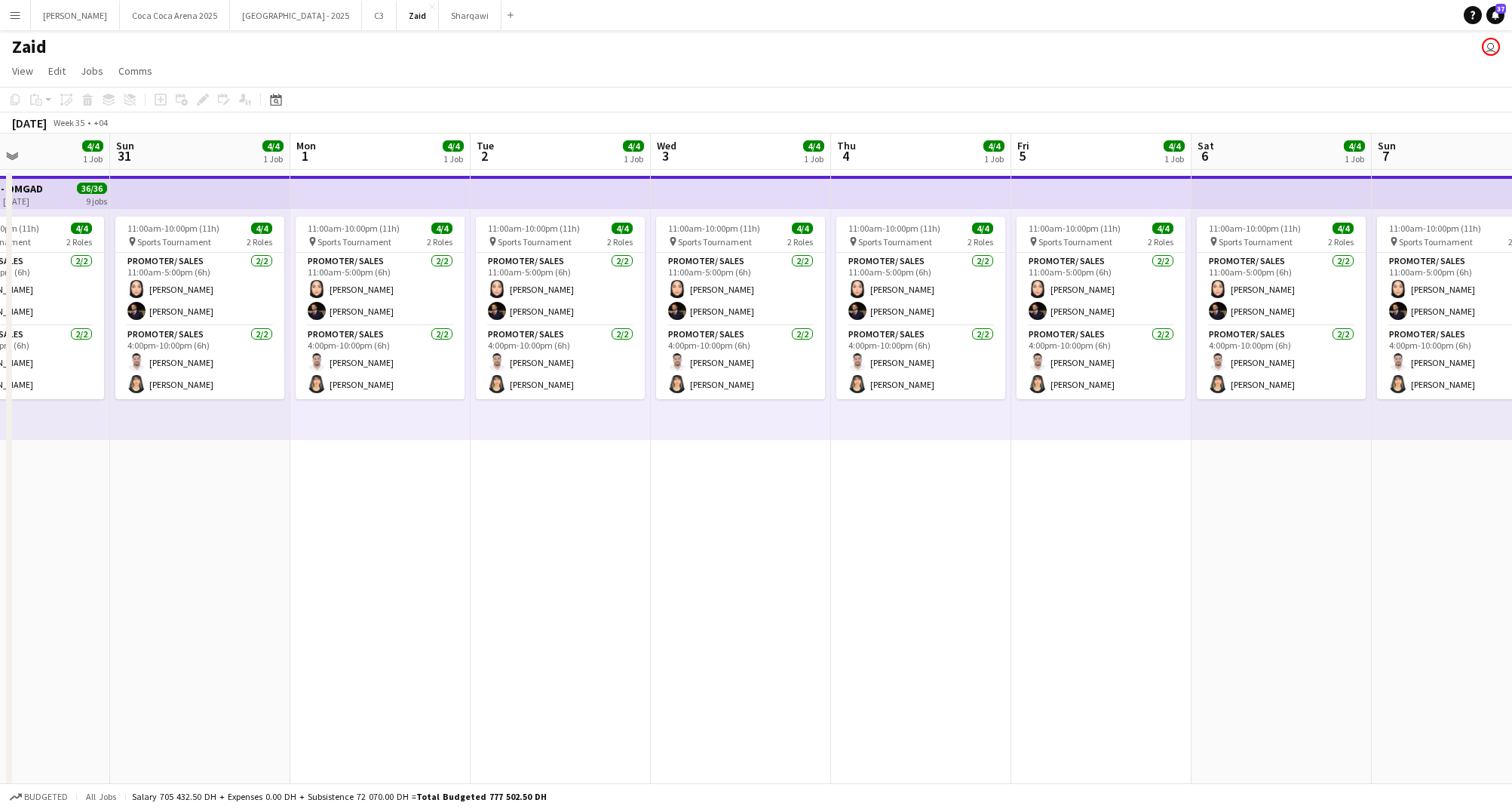
click at [19, 5] on button "Menu" at bounding box center [15, 15] width 30 height 30
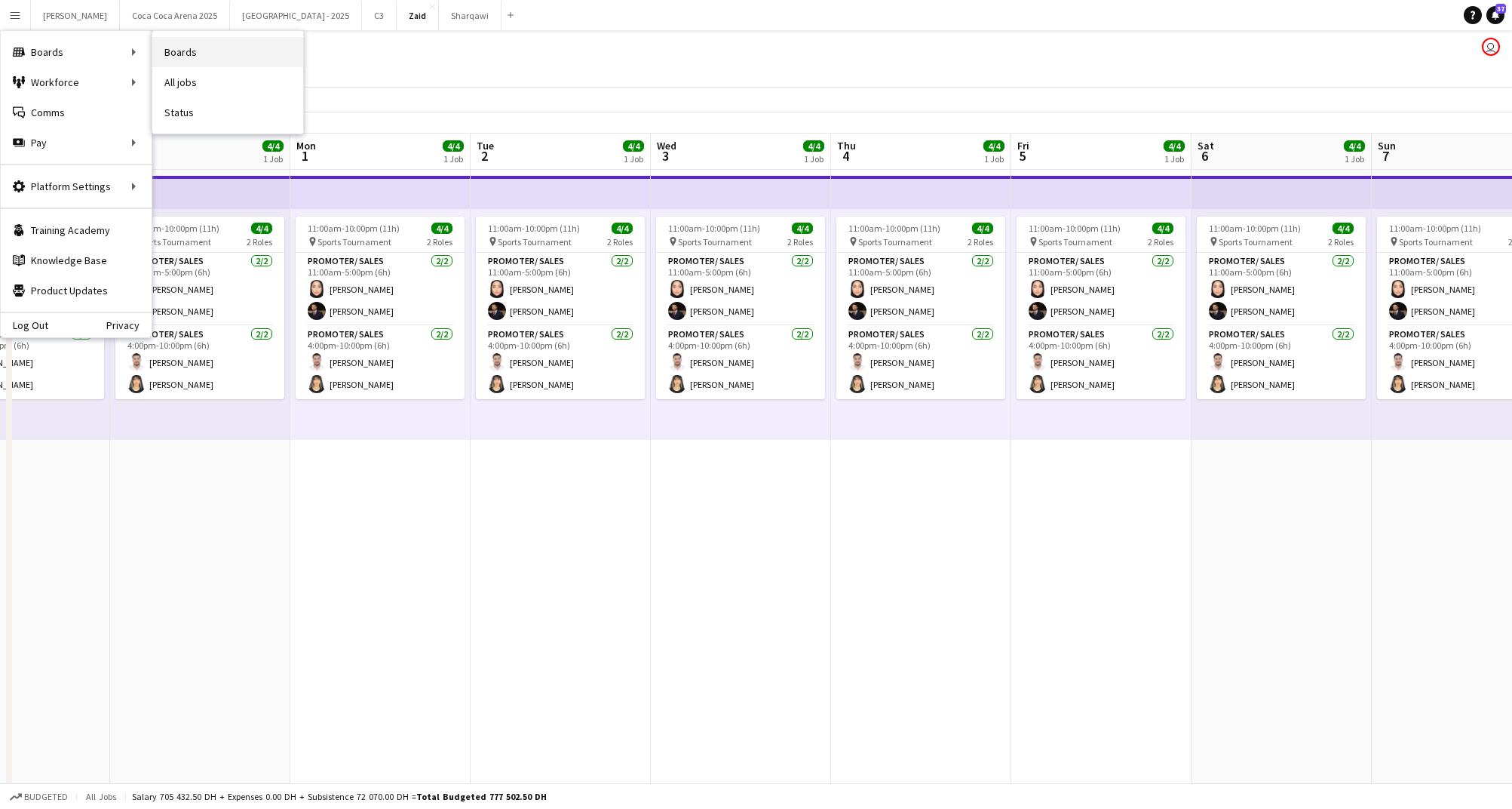
click at [166, 50] on link "Boards" at bounding box center [228, 52] width 151 height 30
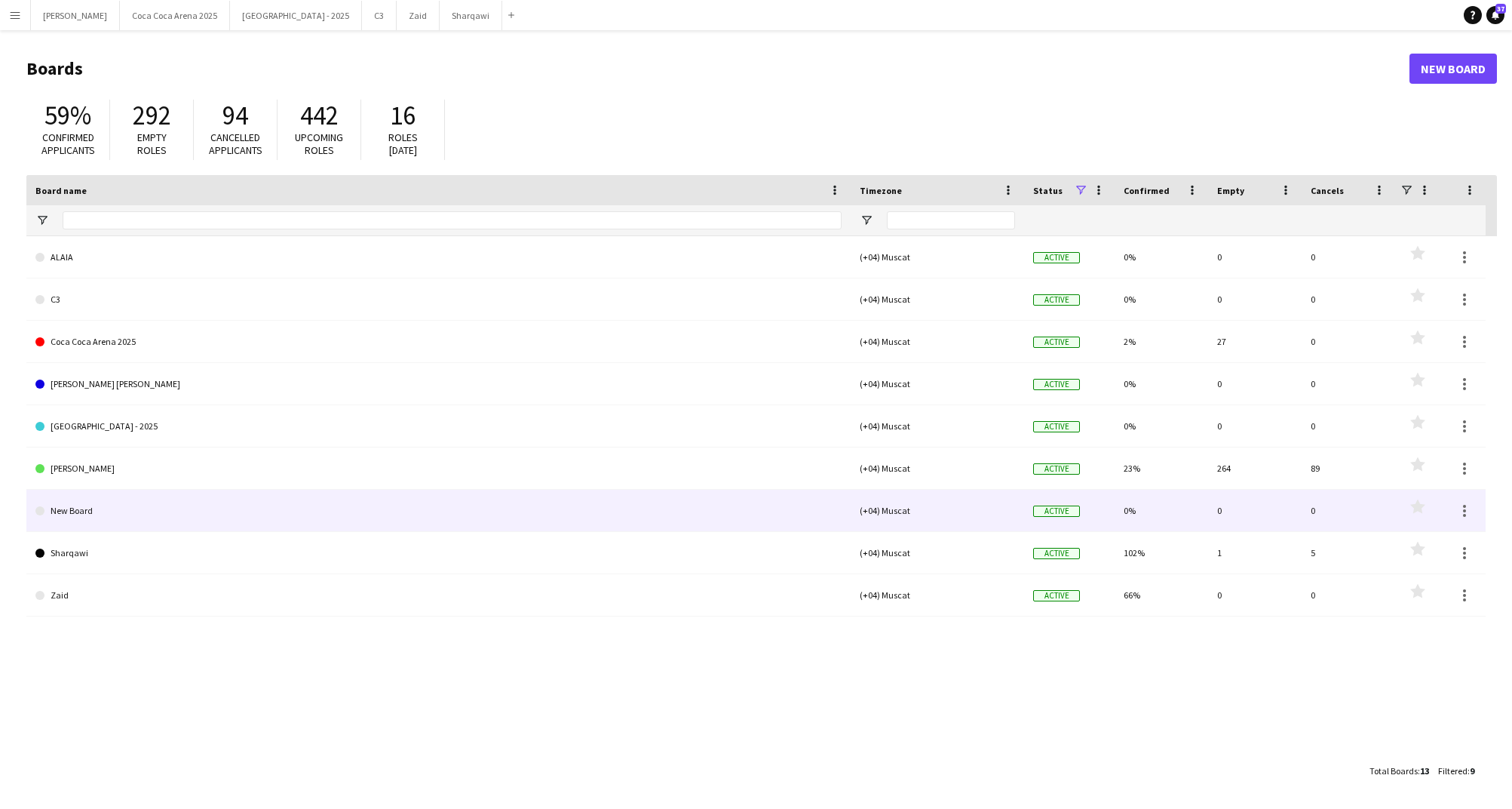
click at [75, 524] on link "New Board" at bounding box center [438, 511] width 806 height 42
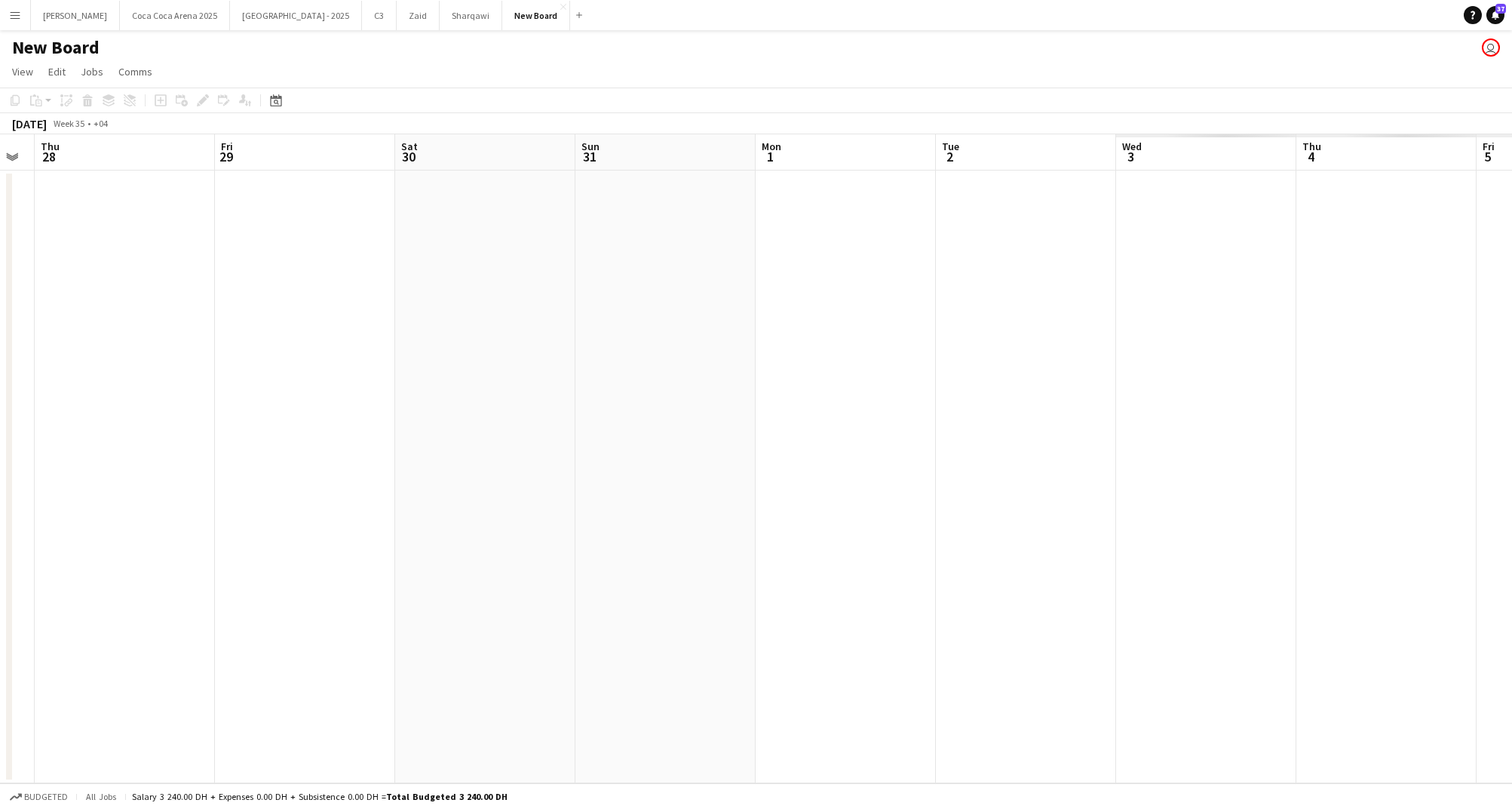
scroll to position [0, 513]
click at [19, 13] on app-icon "Menu" at bounding box center [15, 15] width 12 height 12
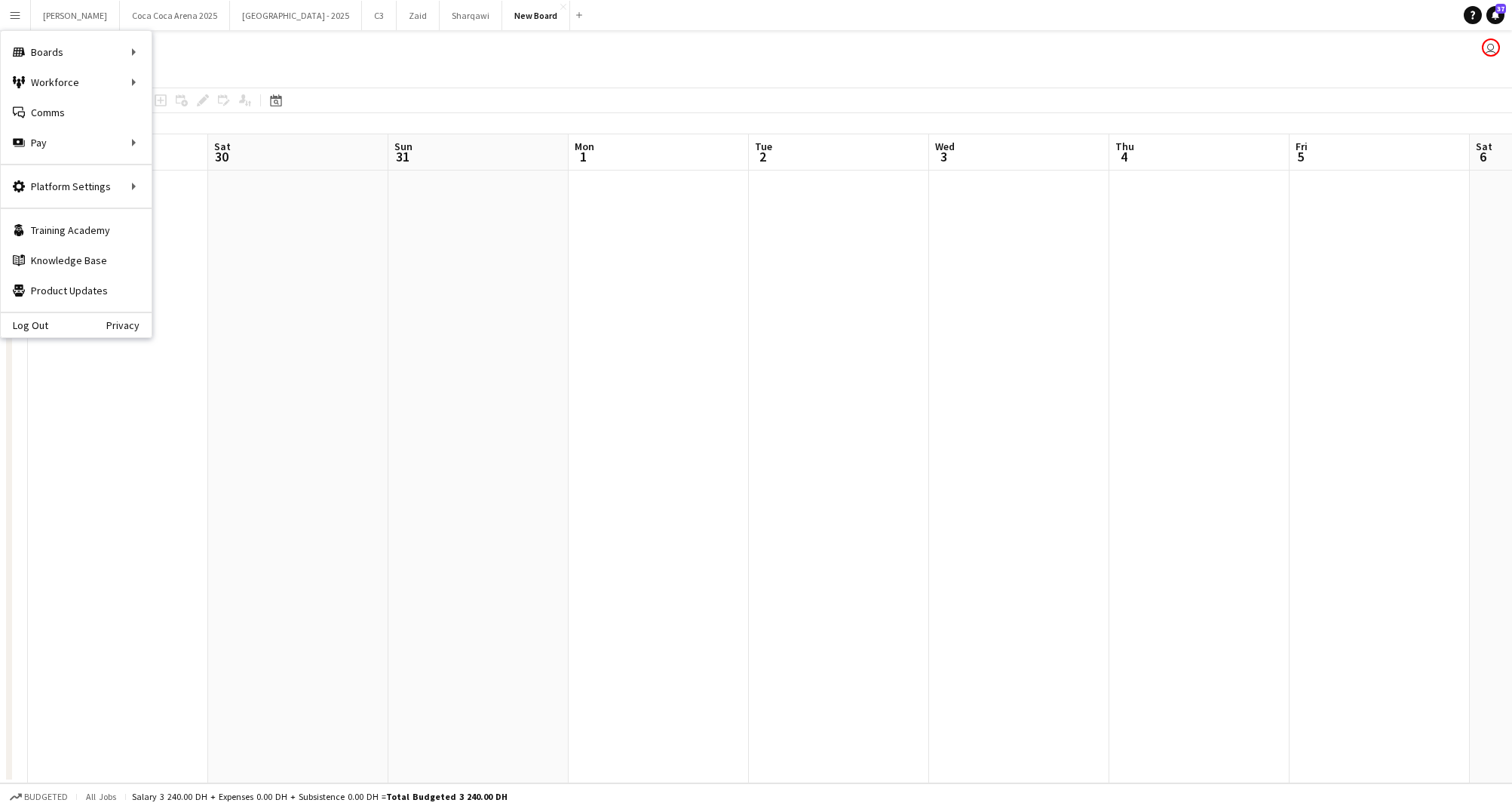
click at [293, 346] on app-date-cell at bounding box center [298, 477] width 180 height 613
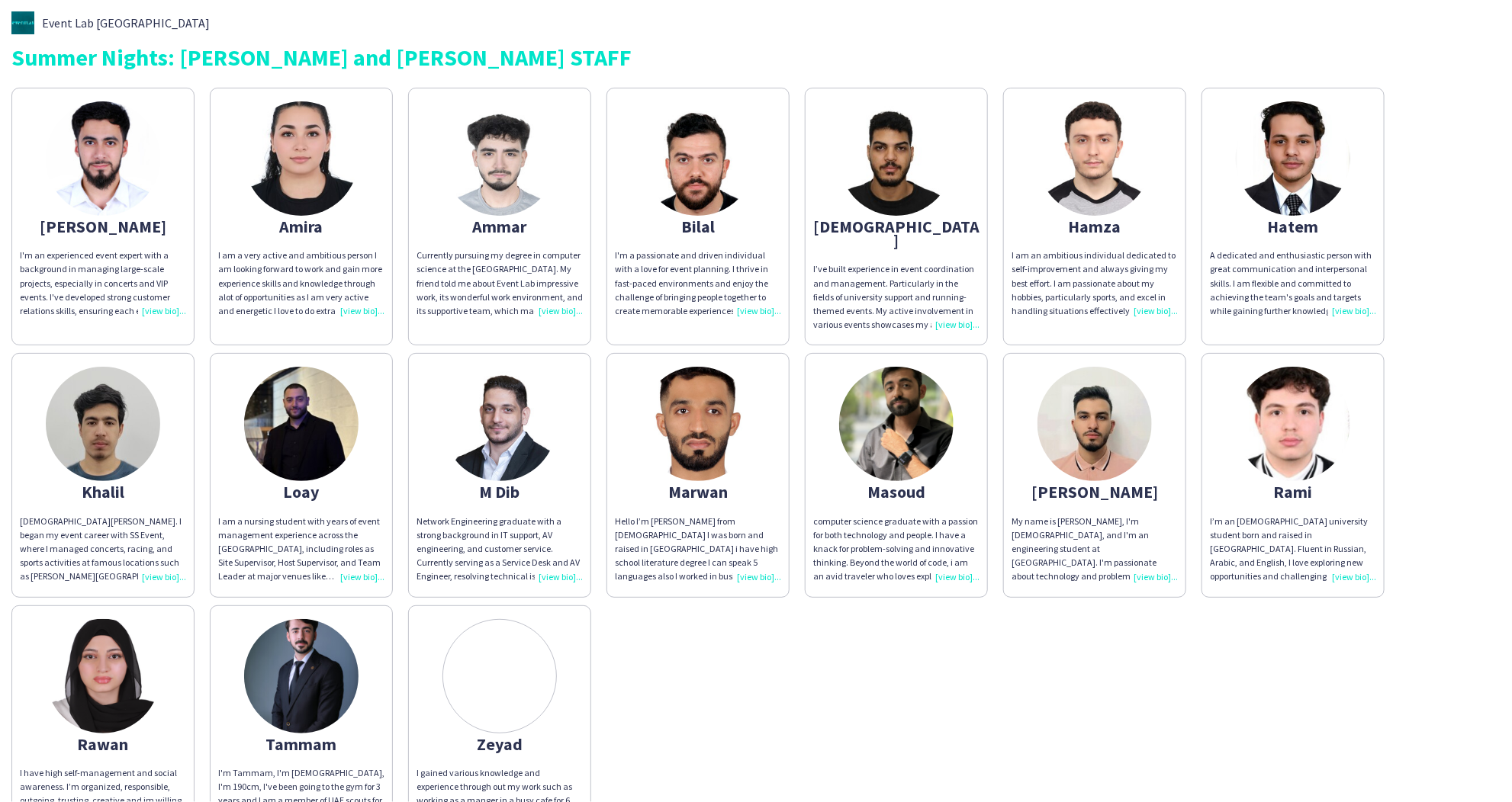
click at [1135, 621] on div "Ali I'm an experienced event expert with a background in managing large-scale p…" at bounding box center [756, 465] width 1489 height 769
